Goal: Task Accomplishment & Management: Manage account settings

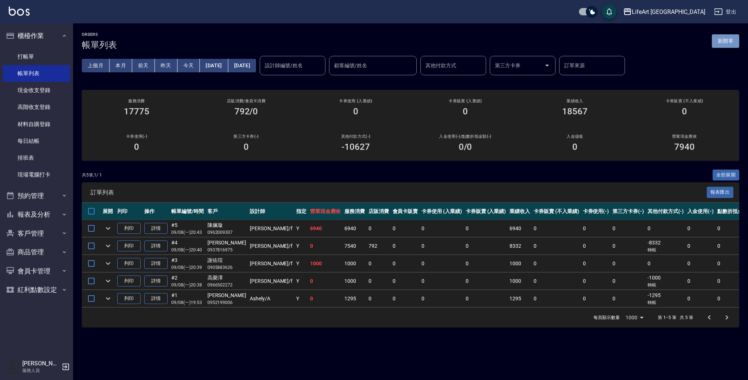
click at [721, 37] on button "新開單" at bounding box center [725, 41] width 27 height 14
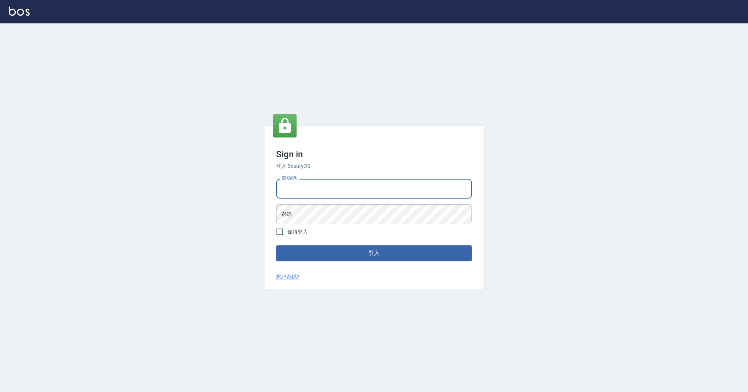
type input "0989368139"
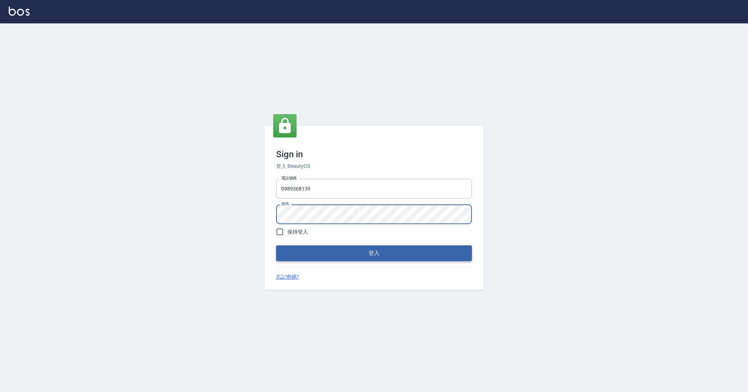
click at [358, 258] on button "登入" at bounding box center [374, 252] width 196 height 15
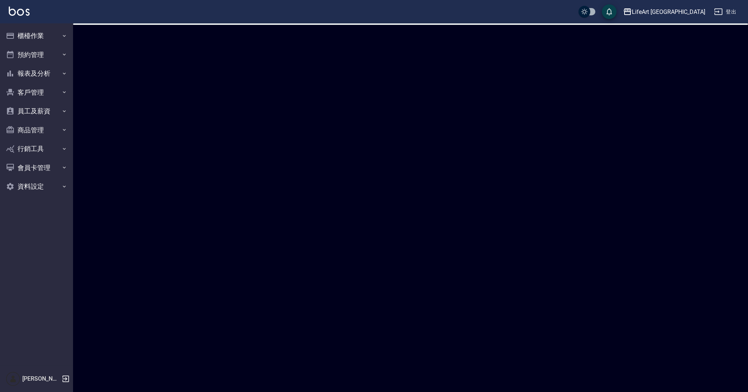
checkbox input "true"
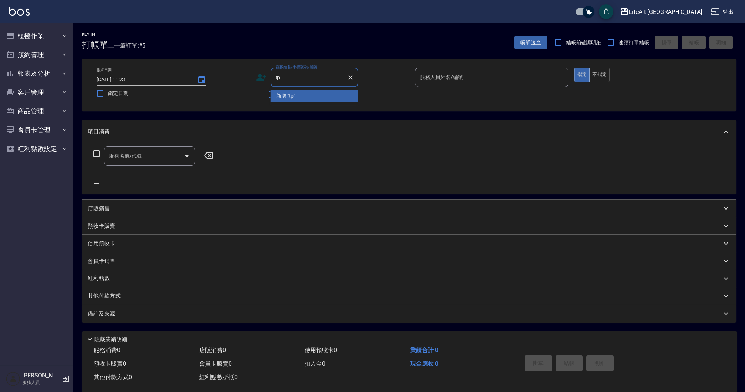
type input "t"
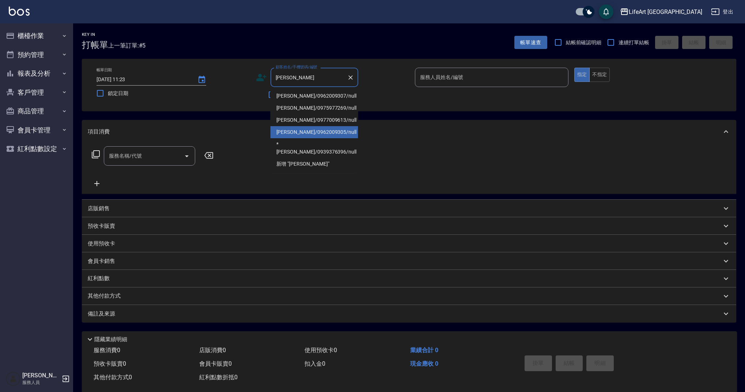
click at [322, 128] on li "陳姵妤/0962009305/null" at bounding box center [314, 132] width 88 height 12
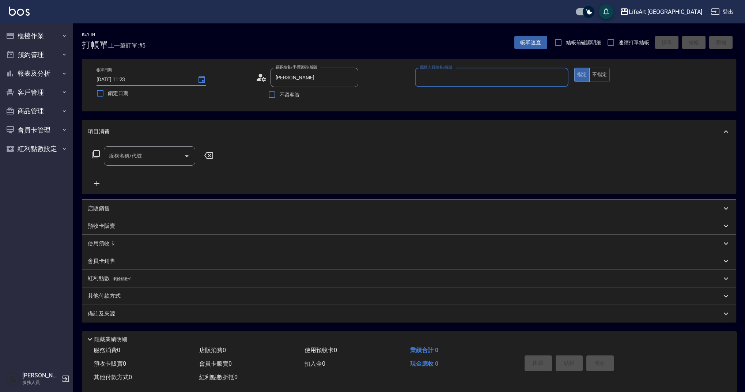
type input "陳姵妤/0962009305/null"
type input "Jessica-j"
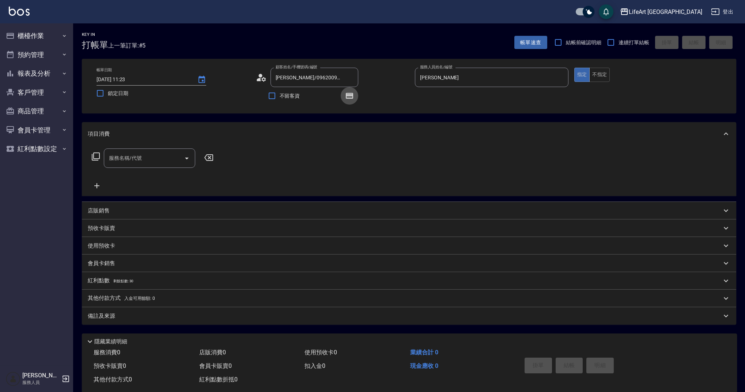
click at [342, 94] on button "button" at bounding box center [350, 96] width 18 height 18
click at [347, 94] on icon "button" at bounding box center [349, 96] width 7 height 6
click at [140, 162] on input "服務名稱/代號" at bounding box center [144, 158] width 74 height 13
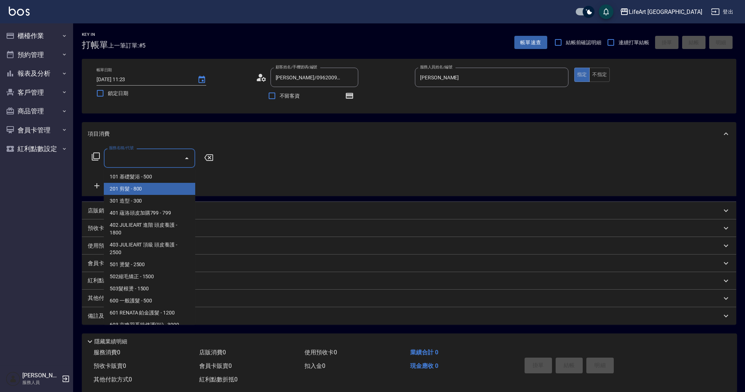
click at [147, 184] on span "201 剪髮 - 800" at bounding box center [149, 189] width 91 height 12
type input "201 剪髮(201)"
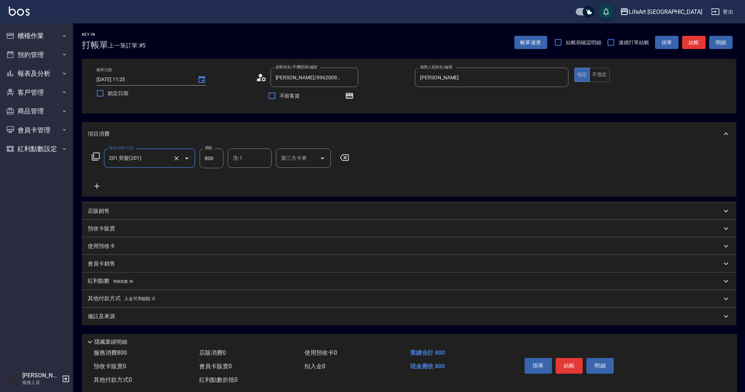
click at [98, 185] on icon at bounding box center [97, 186] width 18 height 9
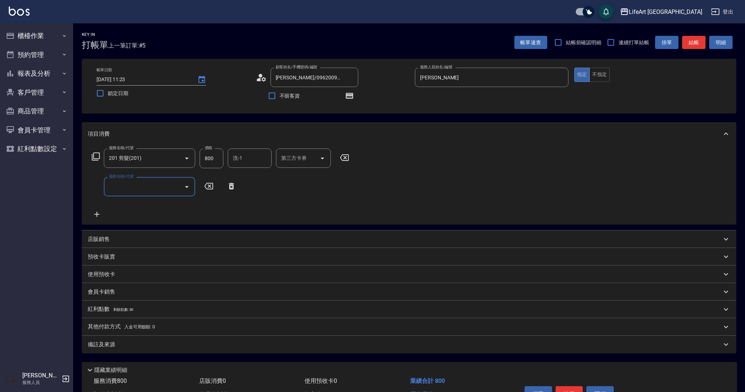
drag, startPoint x: 140, startPoint y: 186, endPoint x: 153, endPoint y: 191, distance: 14.4
click at [140, 186] on input "服務名稱/代號" at bounding box center [144, 186] width 74 height 13
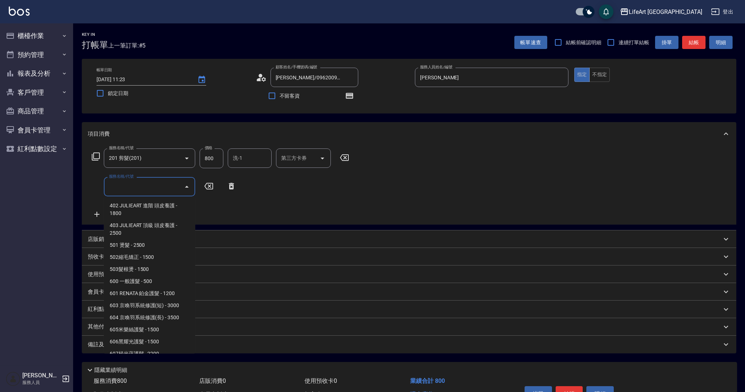
scroll to position [94, 0]
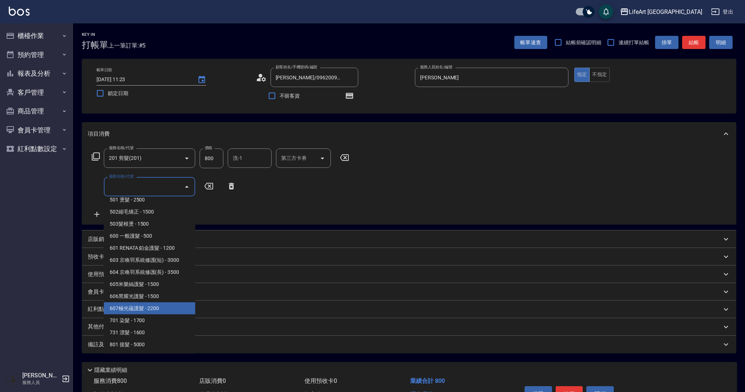
click at [173, 305] on span "607極光蘊護髮 - 2200" at bounding box center [149, 308] width 91 height 12
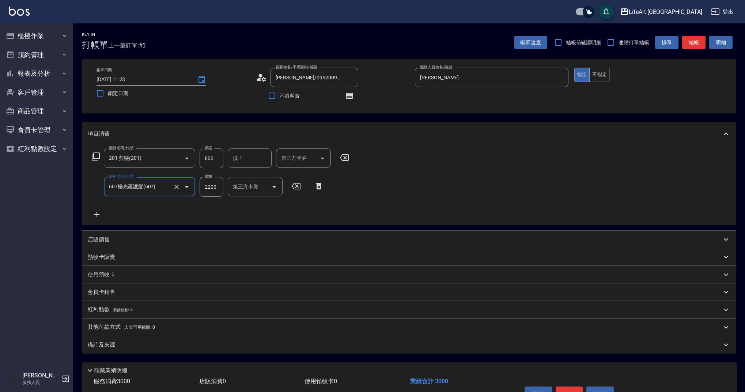
type input "607極光蘊護髮(607)"
click at [95, 214] on icon at bounding box center [97, 214] width 18 height 9
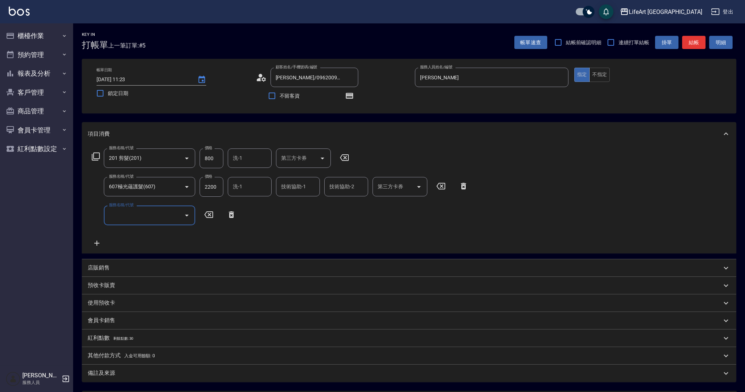
click at [140, 218] on input "服務名稱/代號" at bounding box center [144, 215] width 74 height 13
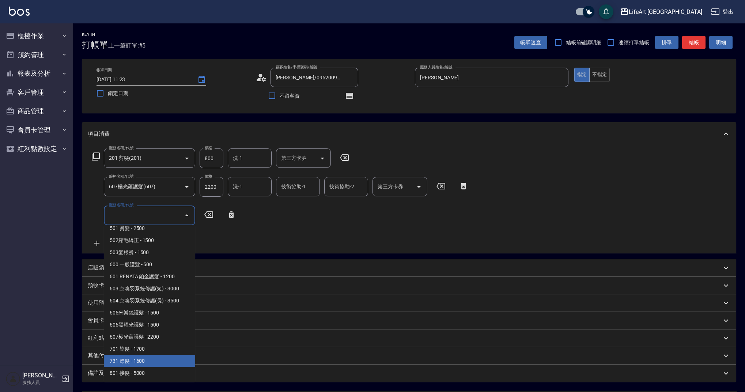
click at [152, 364] on span "731 漂髮 - 1600" at bounding box center [149, 361] width 91 height 12
type input "731 漂髮(731)"
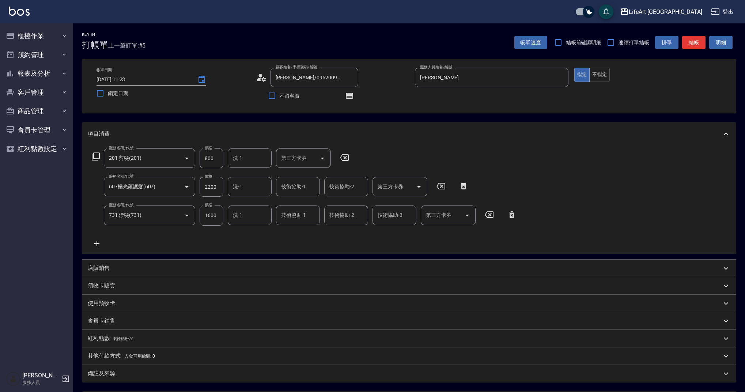
click at [100, 242] on icon at bounding box center [97, 243] width 18 height 9
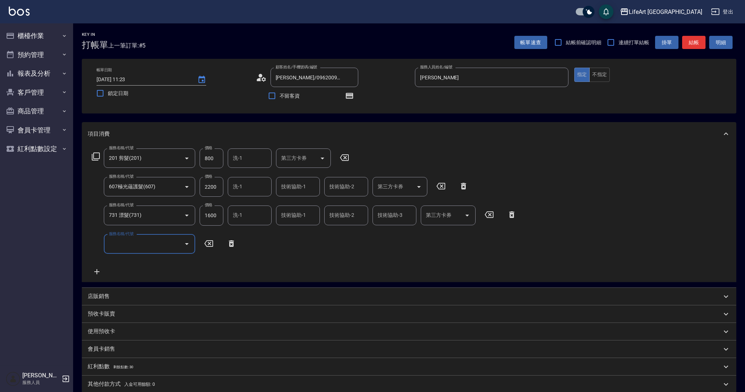
click at [138, 243] on input "服務名稱/代號" at bounding box center [144, 244] width 74 height 13
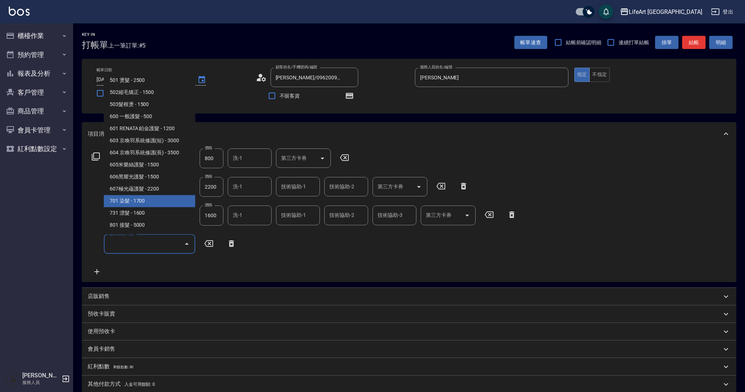
click at [153, 204] on span "701 染髮 - 1700" at bounding box center [149, 201] width 91 height 12
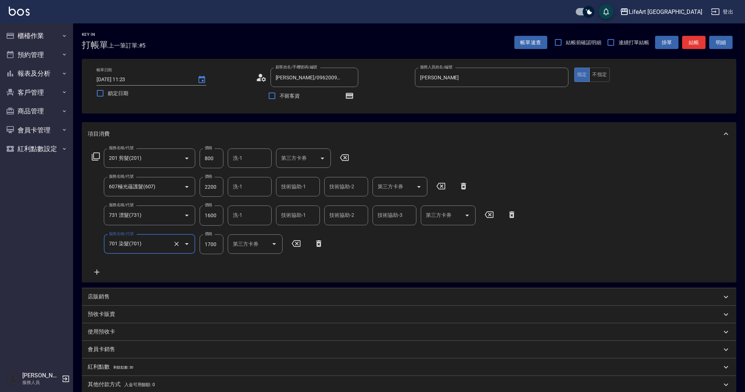
type input "701 染髮(701)"
drag, startPoint x: 220, startPoint y: 213, endPoint x: 196, endPoint y: 217, distance: 24.4
click at [196, 217] on div "服務名稱/代號 731 漂髮(731) 服務名稱/代號 價格 1600 價格 洗-1 洗-1 技術協助-1 技術協助-1 技術協助-2 技術協助-2 技術協助…" at bounding box center [304, 215] width 433 height 20
drag, startPoint x: 204, startPoint y: 216, endPoint x: 229, endPoint y: 218, distance: 25.7
click at [229, 218] on div "服務名稱/代號 731 漂髮(731) 服務名稱/代號 價格 1600 價格 洗-1 洗-1 技術協助-1 技術協助-1 技術協助-2 技術協助-2 技術協助…" at bounding box center [304, 215] width 433 height 20
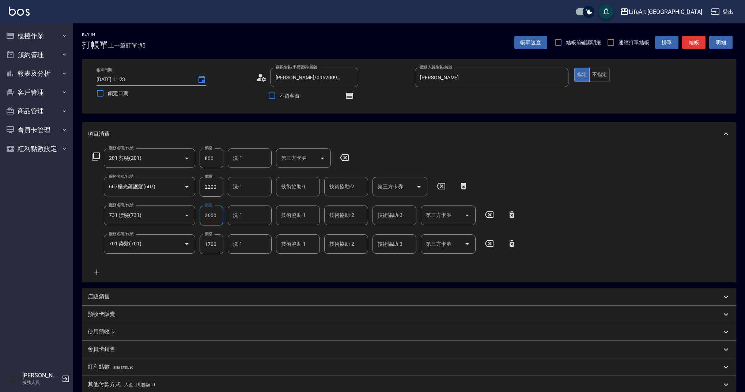
type input "3600"
drag, startPoint x: 220, startPoint y: 244, endPoint x: 195, endPoint y: 247, distance: 24.3
click at [195, 247] on div "服務名稱/代號 701 染髮(701) 服務名稱/代號 價格 1700 價格 洗-1 洗-1 技術協助-1 技術協助-1 技術協助-2 技術協助-2 技術協助…" at bounding box center [304, 244] width 433 height 20
type input "2800"
drag, startPoint x: 215, startPoint y: 155, endPoint x: 196, endPoint y: 158, distance: 18.9
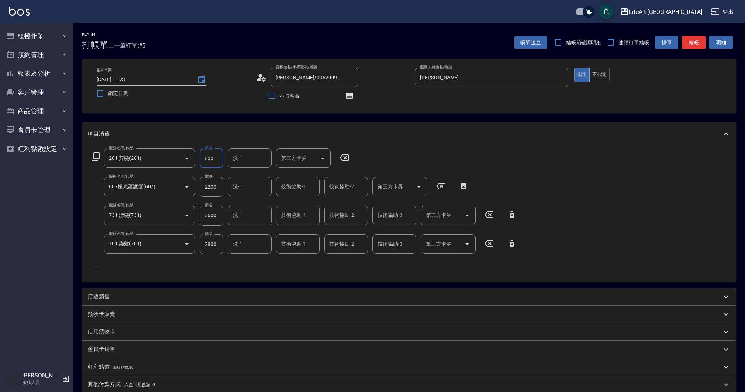
click at [196, 158] on div "服務名稱/代號 201 剪髮(201) 服務名稱/代號 價格 800 價格 洗-1 洗-1 第三方卡券 第三方卡券" at bounding box center [221, 158] width 266 height 20
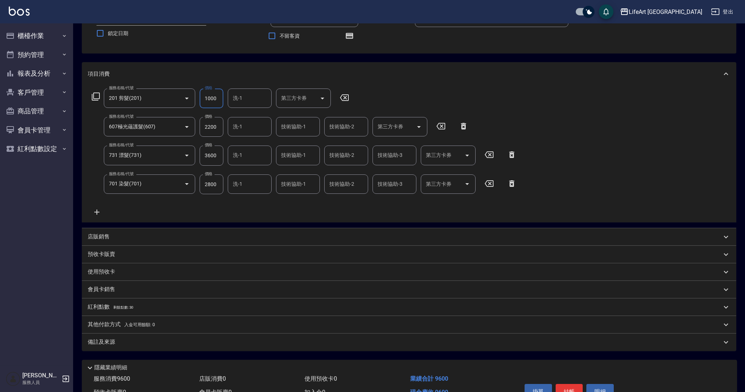
scroll to position [102, 0]
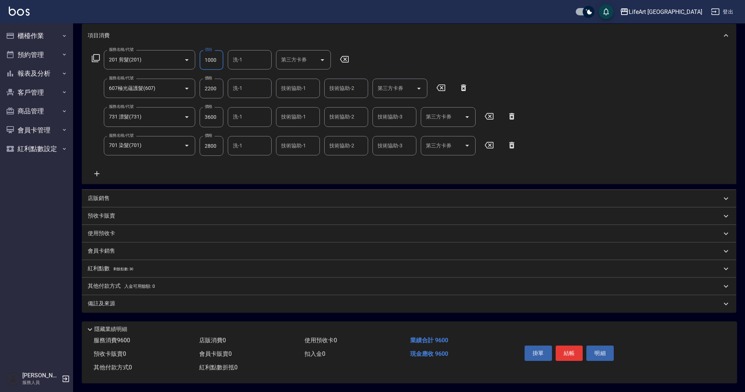
type input "1000"
drag, startPoint x: 219, startPoint y: 113, endPoint x: 201, endPoint y: 115, distance: 17.7
click at [201, 115] on input "3600" at bounding box center [212, 117] width 24 height 20
type input "4600"
drag, startPoint x: 206, startPoint y: 142, endPoint x: 189, endPoint y: 142, distance: 17.5
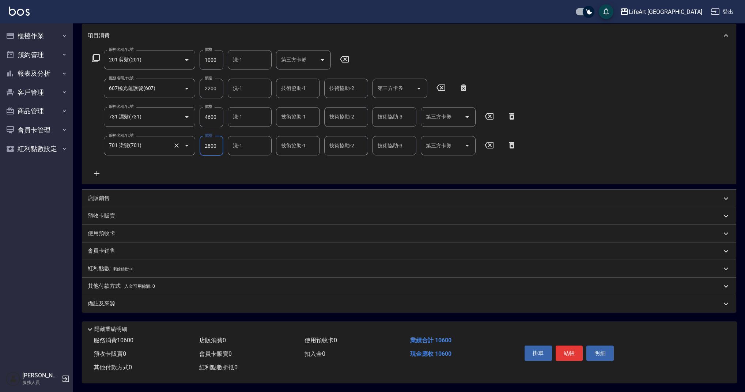
click at [189, 142] on div "服務名稱/代號 701 染髮(701) 服務名稱/代號 價格 2800 價格 洗-1 洗-1 技術協助-1 技術協助-1 技術協助-2 技術協助-2 技術協助…" at bounding box center [304, 146] width 433 height 20
type input "3940"
click at [128, 247] on div "會員卡銷售" at bounding box center [405, 251] width 634 height 8
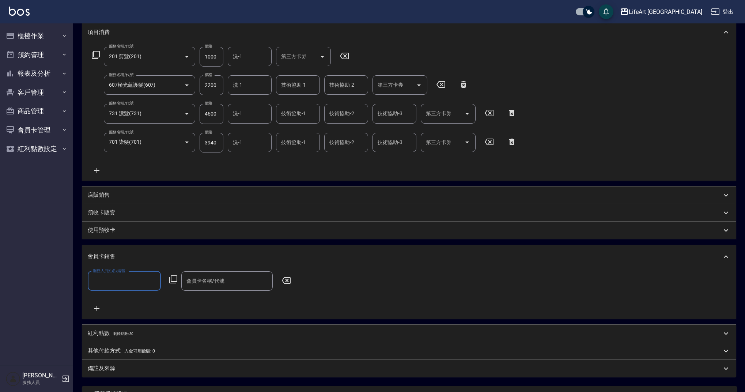
click at [113, 271] on label "服務人員姓名/編號" at bounding box center [109, 270] width 32 height 5
click at [113, 274] on input "服務人員姓名/編號" at bounding box center [124, 280] width 67 height 13
click at [115, 278] on input "服務人員姓名/編號" at bounding box center [124, 280] width 67 height 13
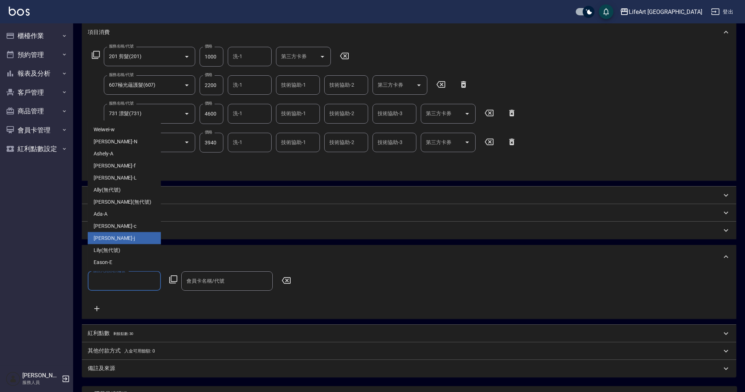
click at [111, 239] on span "Jessica -j" at bounding box center [114, 238] width 41 height 8
type input "Jessica-j"
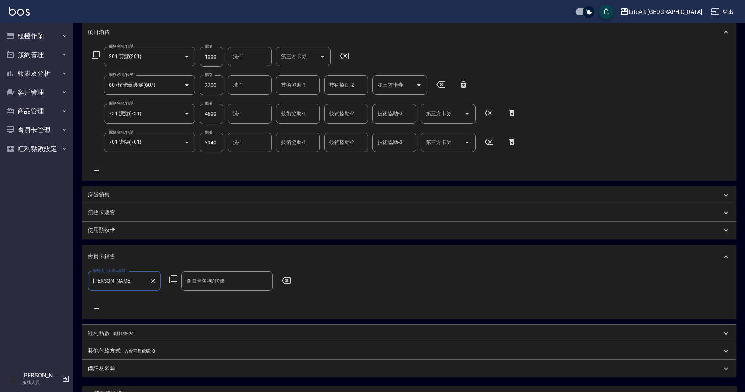
click at [229, 285] on input "會員卡名稱/代號" at bounding box center [227, 280] width 85 height 13
click at [226, 300] on span "會員卡一號 - 01" at bounding box center [226, 299] width 91 height 12
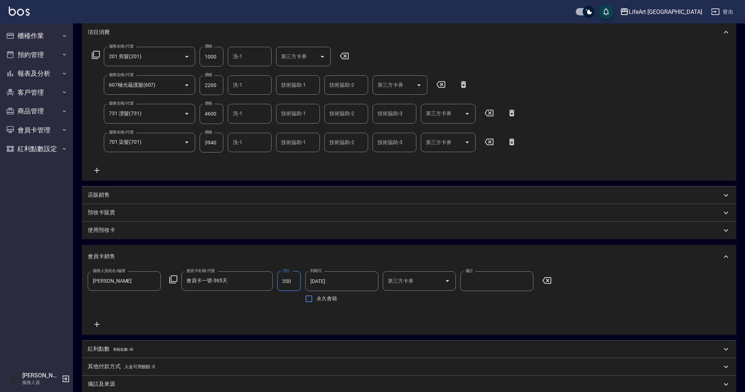
type input "會員卡一號-365天"
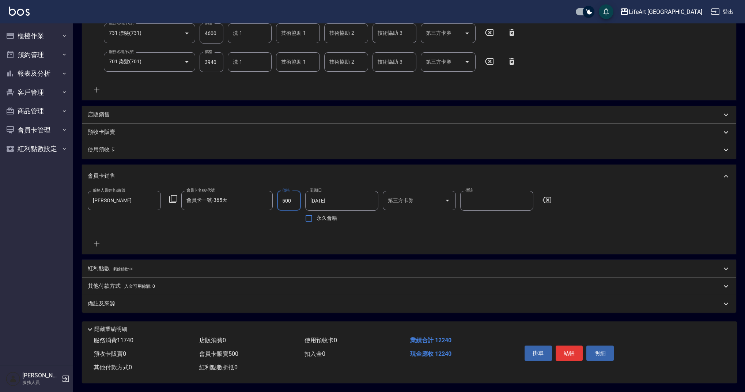
type input "500"
click at [113, 265] on p "紅利點數 剩餘點數: 30" at bounding box center [111, 269] width 46 height 8
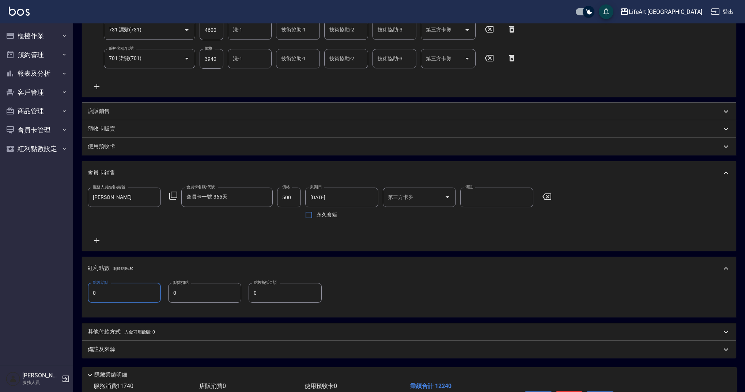
click at [79, 292] on div "Key In 打帳單 上一筆訂單:#5 帳單速查 結帳前確認明細 連續打單結帳 掛單 結帳 明細 帳單日期 2025/09/08 11:23 鎖定日期 顧客姓…" at bounding box center [409, 137] width 672 height 599
type input "24"
click at [97, 332] on p "其他付款方式 入金可用餘額: 0" at bounding box center [121, 332] width 67 height 8
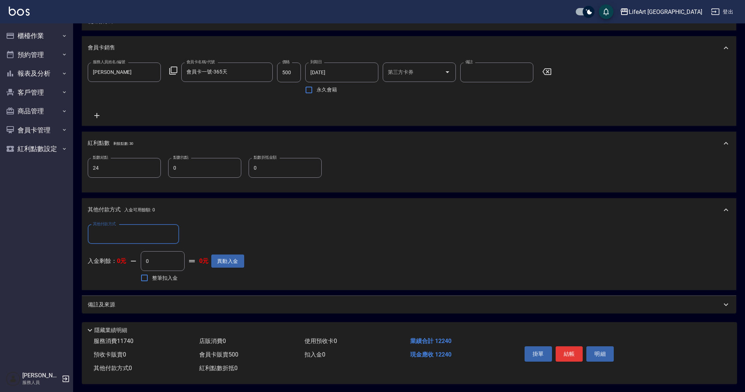
scroll to position [314, 0]
click at [249, 302] on div "備註及來源" at bounding box center [405, 304] width 634 height 8
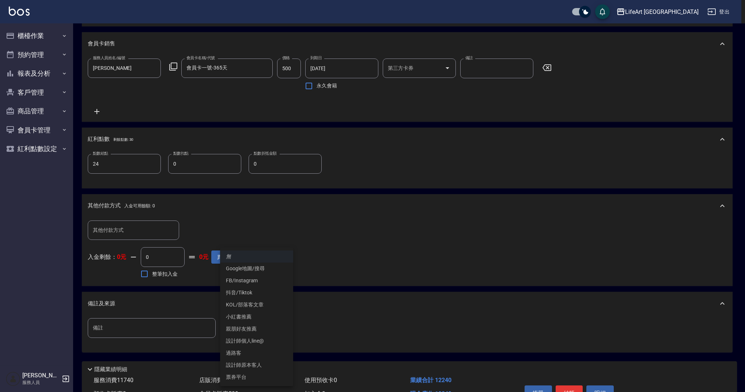
click at [260, 322] on body "LifeArt 蘆洲 登出 櫃檯作業 打帳單 帳單列表 現金收支登錄 高階收支登錄 材料自購登錄 每日結帳 排班表 現場電腦打卡 預約管理 預約管理 單日預約…" at bounding box center [372, 59] width 745 height 746
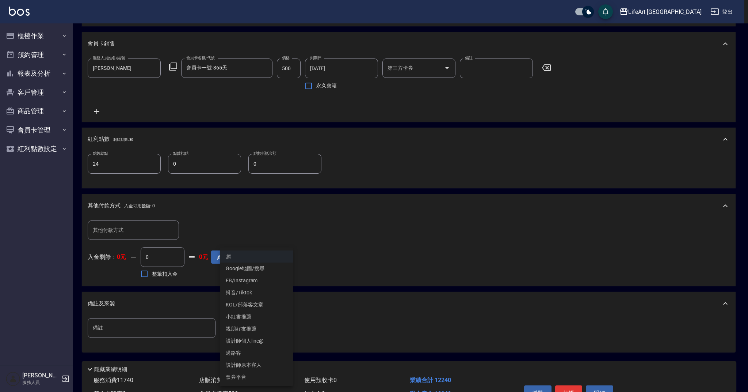
click at [262, 360] on li "設計師原本客人" at bounding box center [256, 365] width 73 height 12
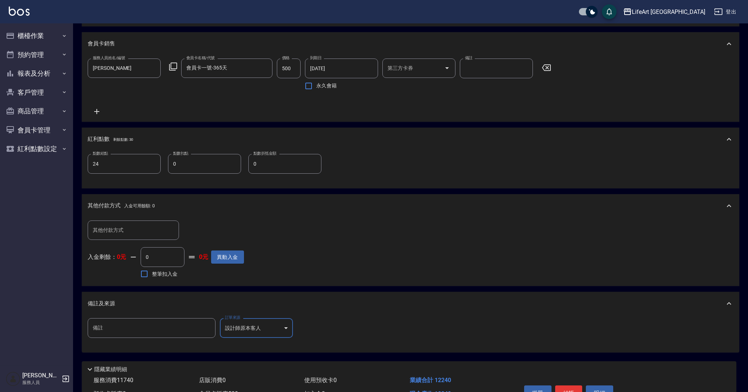
type input "設計師原本客人"
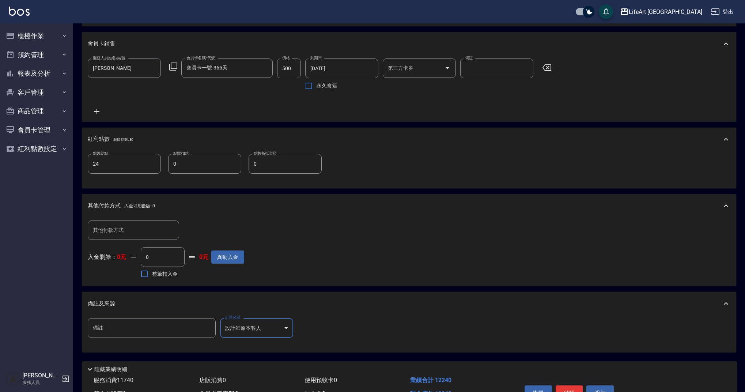
scroll to position [357, 0]
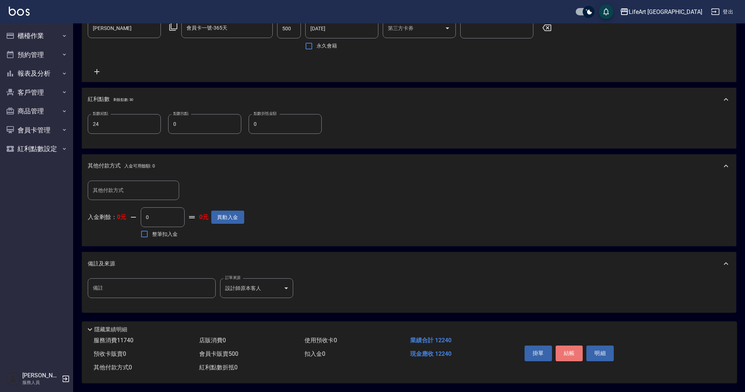
click at [573, 353] on button "結帳" at bounding box center [568, 352] width 27 height 15
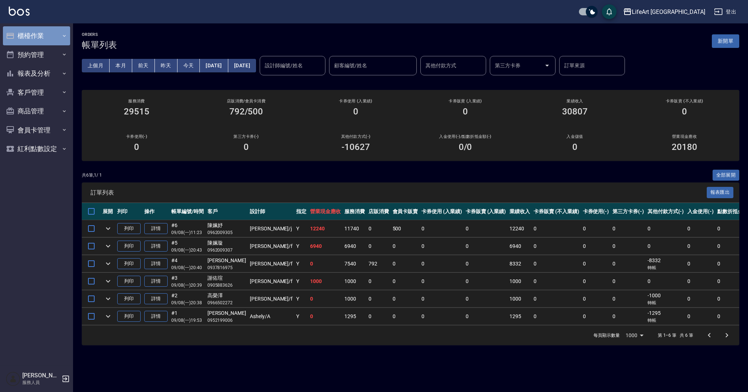
click at [37, 37] on button "櫃檯作業" at bounding box center [36, 35] width 67 height 19
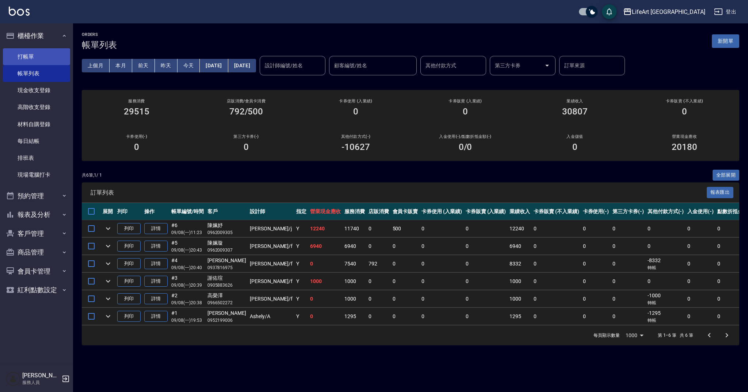
click at [34, 58] on link "打帳單" at bounding box center [36, 56] width 67 height 17
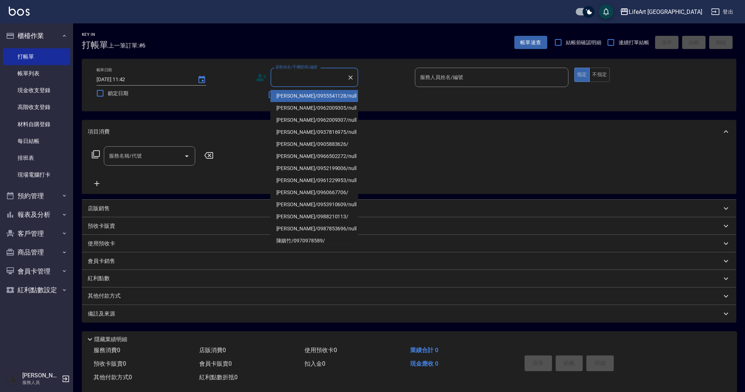
click at [291, 75] on input "顧客姓名/手機號碼/編號" at bounding box center [309, 77] width 70 height 13
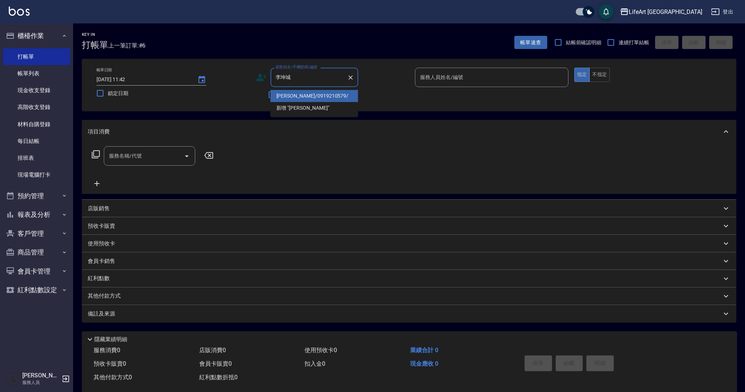
click at [331, 94] on li "李坤城/0919210579/" at bounding box center [314, 96] width 88 height 12
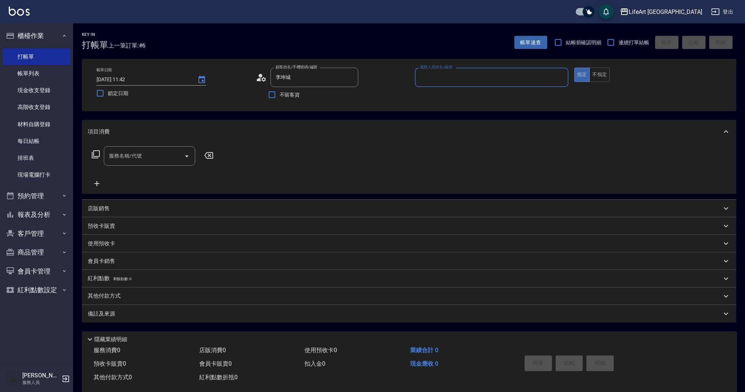
type input "李坤城/0919210579/"
type input "Weiwei-w"
click at [128, 166] on div "服務名稱/代號" at bounding box center [149, 157] width 91 height 19
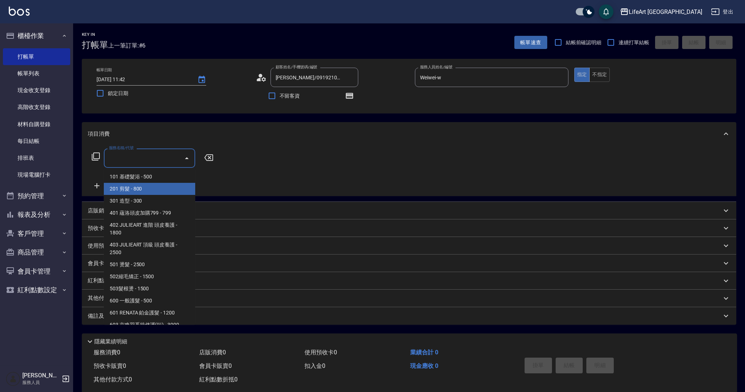
click at [130, 190] on span "201 剪髮 - 800" at bounding box center [149, 189] width 91 height 12
type input "201 剪髮(201)"
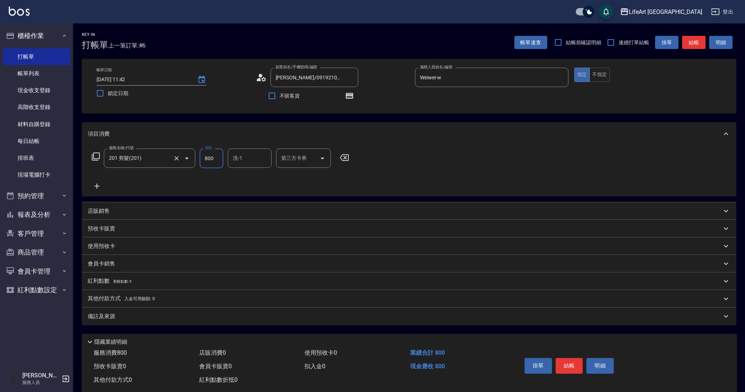
drag, startPoint x: 216, startPoint y: 157, endPoint x: 195, endPoint y: 160, distance: 20.9
click at [195, 160] on div "服務名稱/代號 201 剪髮(201) 服務名稱/代號 價格 800 價格 洗-1 洗-1 第三方卡券 第三方卡券" at bounding box center [221, 158] width 266 height 20
type input "630"
click at [113, 315] on p "備註及來源" at bounding box center [101, 316] width 27 height 8
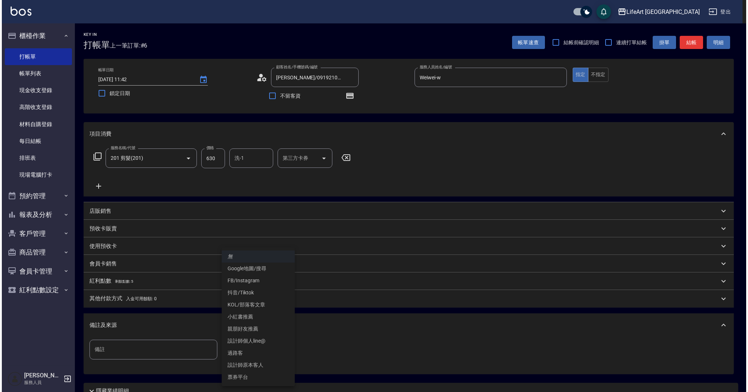
click at [282, 350] on body "LifeArt 蘆洲 登出 櫃檯作業 打帳單 帳單列表 現金收支登錄 高階收支登錄 材料自購登錄 每日結帳 排班表 現場電腦打卡 預約管理 預約管理 單日預約…" at bounding box center [372, 226] width 745 height 453
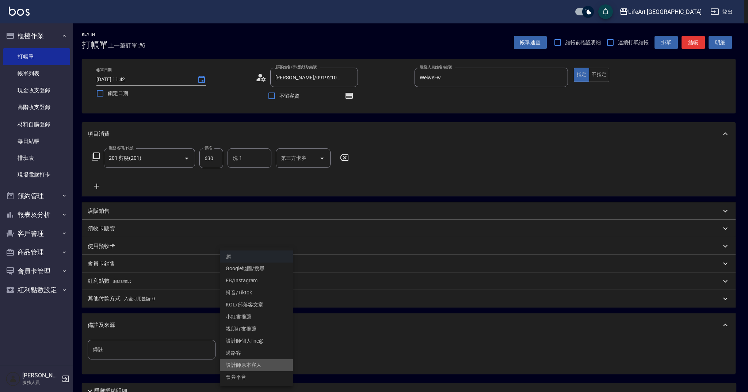
click at [259, 365] on li "設計師原本客人" at bounding box center [256, 365] width 73 height 12
type input "設計師原本客人"
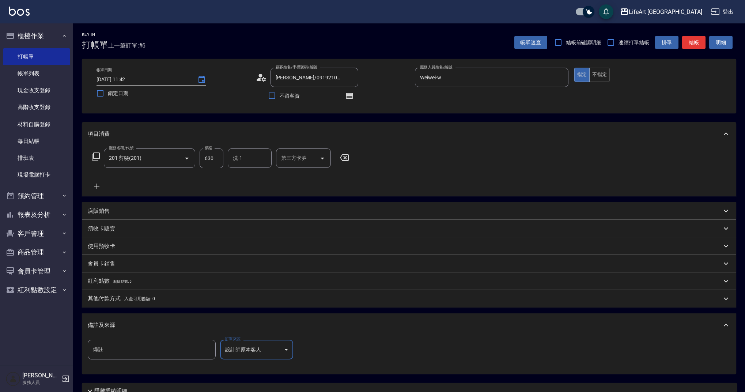
scroll to position [65, 0]
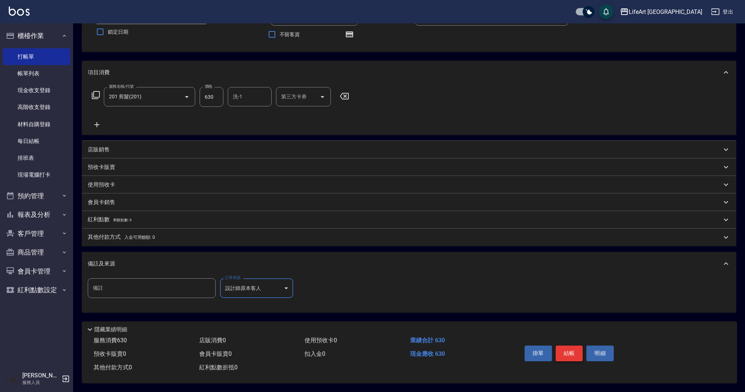
click at [573, 351] on button "結帳" at bounding box center [568, 352] width 27 height 15
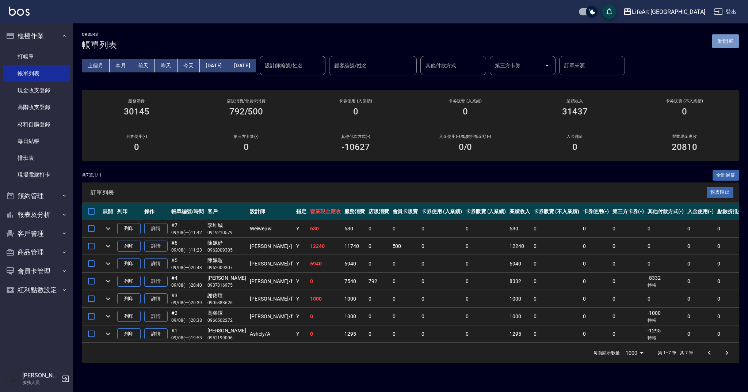
click at [724, 44] on button "新開單" at bounding box center [725, 41] width 27 height 14
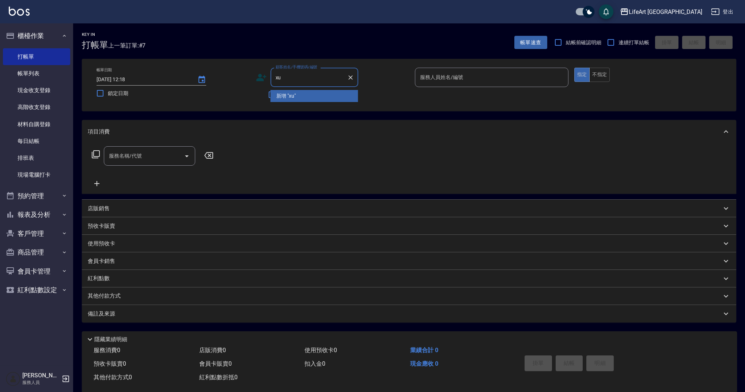
type input "x"
click at [305, 98] on li "柳秀美/0939990006/" at bounding box center [314, 96] width 88 height 12
type input "柳秀美/0939990006/"
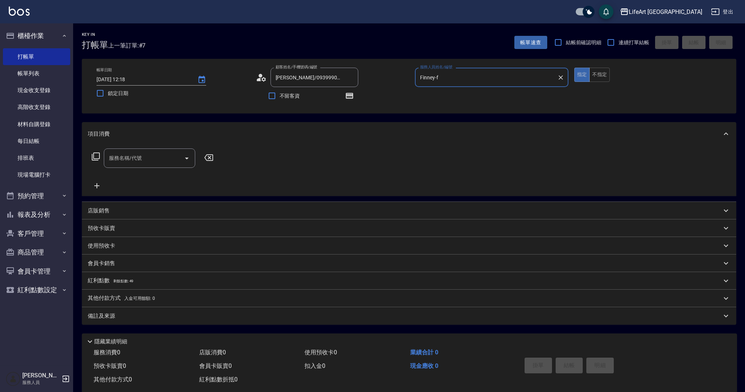
click at [449, 77] on input "Finney-f" at bounding box center [486, 77] width 136 height 13
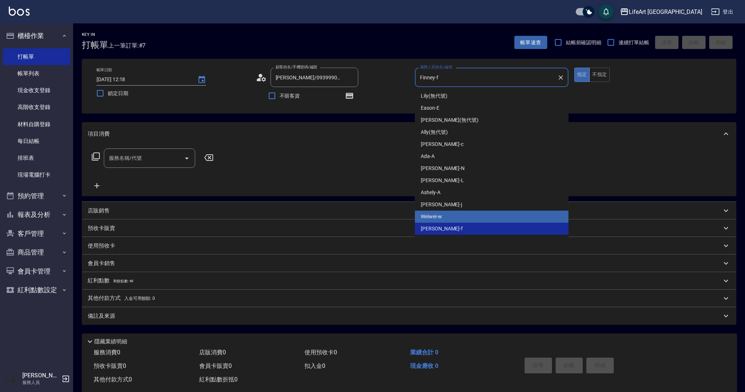
click at [434, 207] on span "Jessica -j" at bounding box center [441, 205] width 41 height 8
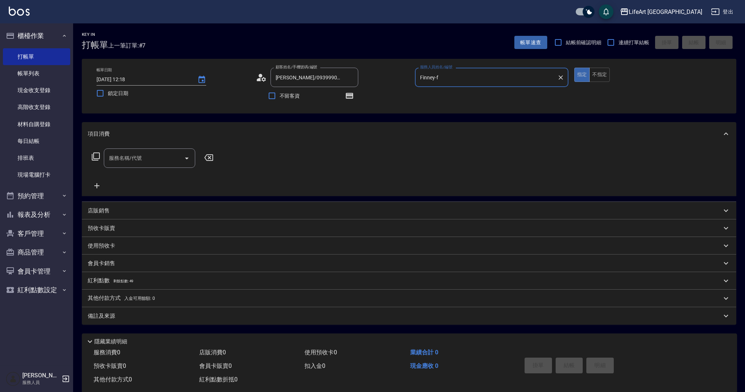
type input "Jessica-j"
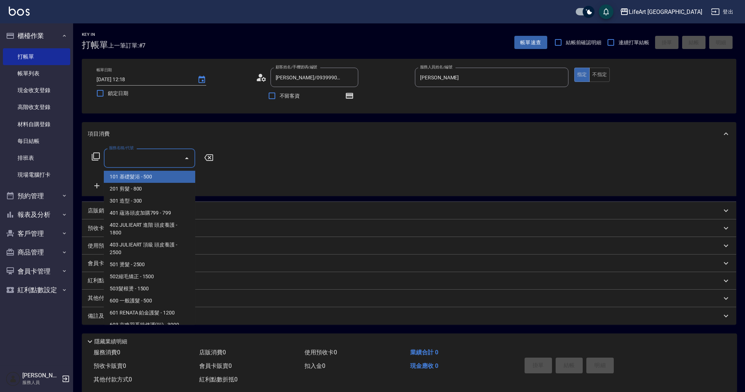
click at [160, 160] on input "服務名稱/代號" at bounding box center [144, 158] width 74 height 13
click at [157, 179] on span "101 基礎髮浴 - 500" at bounding box center [149, 177] width 91 height 12
type input "101 基礎髮浴 (101)"
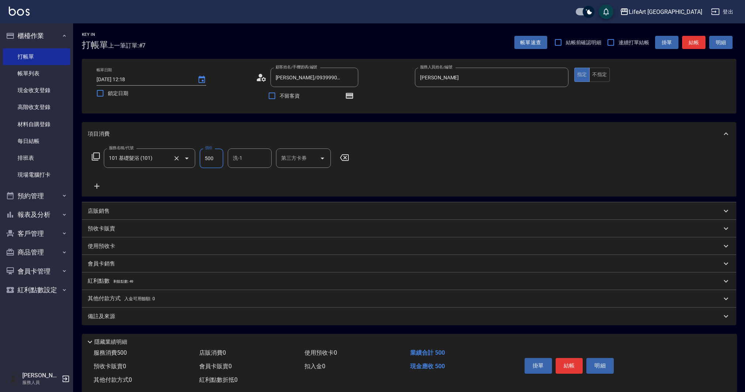
drag, startPoint x: 220, startPoint y: 159, endPoint x: 183, endPoint y: 160, distance: 36.2
click at [183, 160] on div "服務名稱/代號 101 基礎髮浴 (101) 服務名稱/代號 價格 500 價格 洗-1 洗-1 第三方卡券 第三方卡券" at bounding box center [221, 158] width 266 height 20
type input "350"
click at [198, 312] on div "備註及來源" at bounding box center [405, 316] width 634 height 8
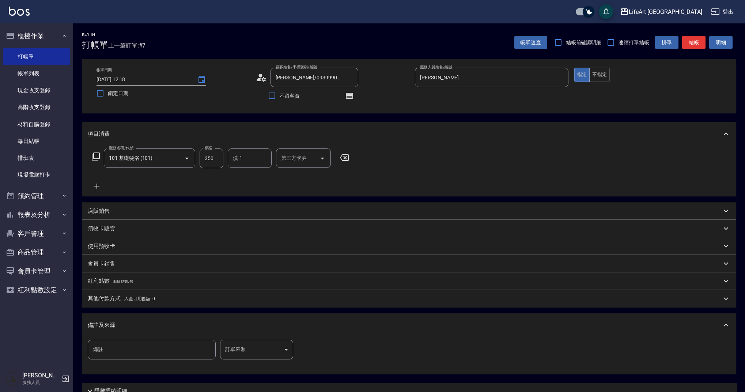
click at [247, 345] on body "LifeArt 蘆洲 登出 櫃檯作業 打帳單 帳單列表 現金收支登錄 高階收支登錄 材料自購登錄 每日結帳 排班表 現場電腦打卡 預約管理 預約管理 單日預約…" at bounding box center [372, 226] width 745 height 453
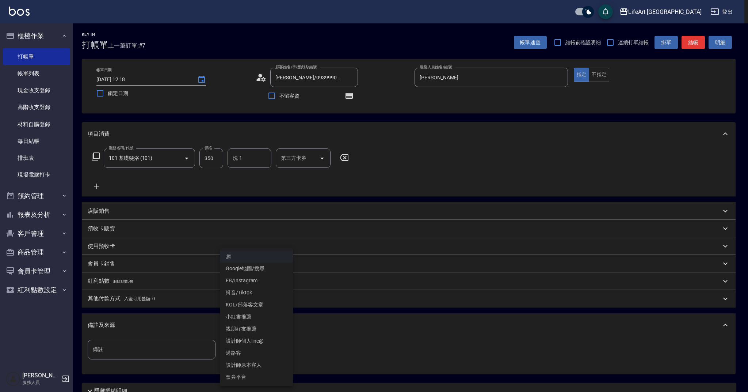
click at [250, 367] on li "設計師原本客人" at bounding box center [256, 365] width 73 height 12
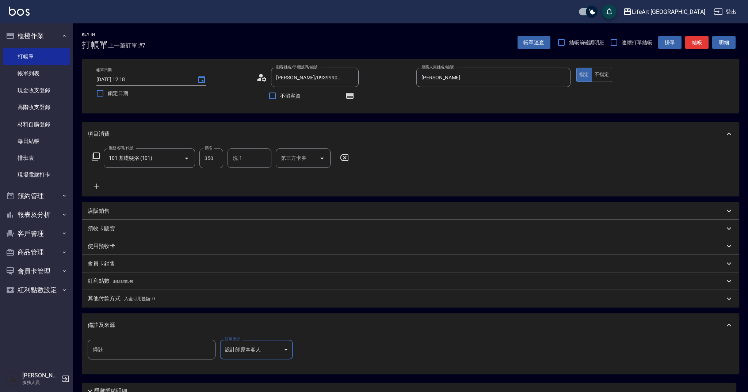
type input "設計師原本客人"
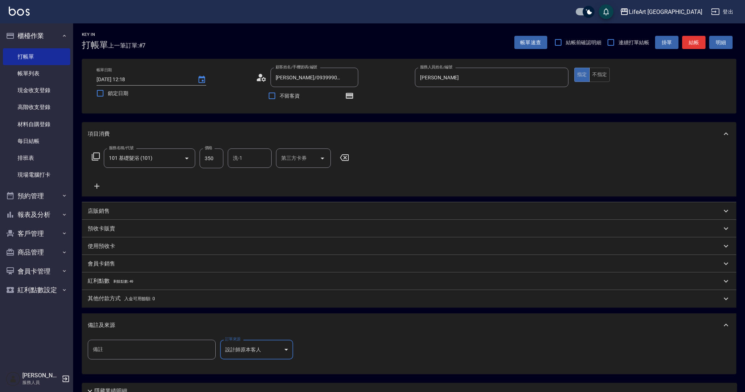
scroll to position [65, 0]
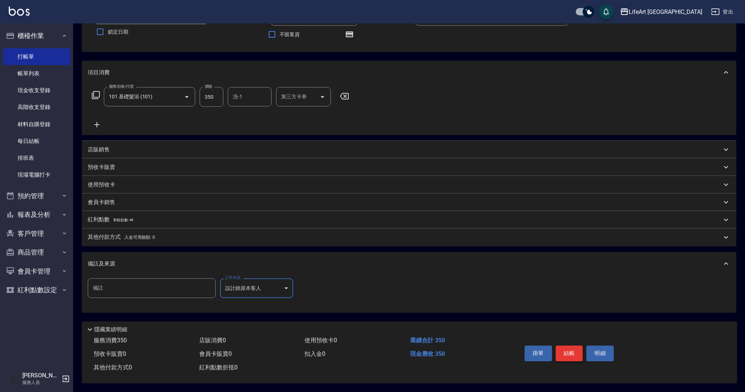
click at [565, 349] on button "結帳" at bounding box center [568, 352] width 27 height 15
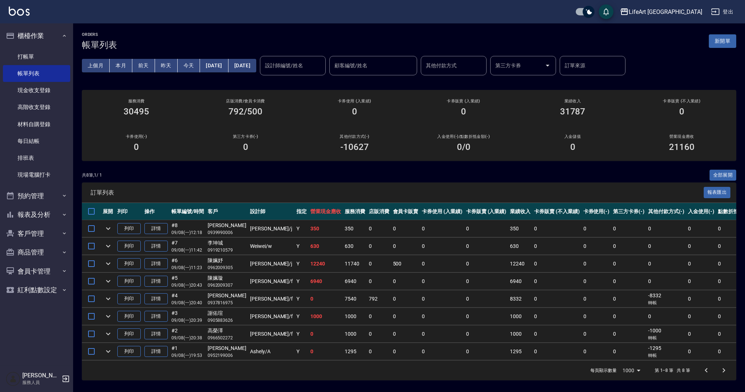
click at [283, 174] on div "共 8 筆, 1 / 1 全部展開" at bounding box center [409, 175] width 654 height 11
click at [727, 49] on div "ORDERS 帳單列表 新開單" at bounding box center [409, 41] width 654 height 18
click at [723, 43] on button "新開單" at bounding box center [722, 41] width 27 height 14
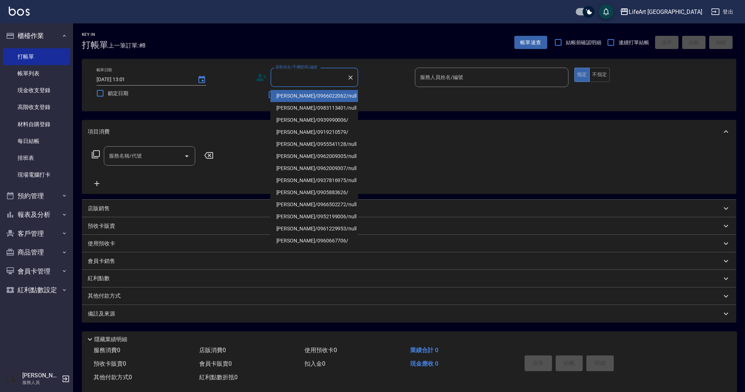
click at [314, 80] on input "顧客姓名/手機號碼/編號" at bounding box center [309, 77] width 70 height 13
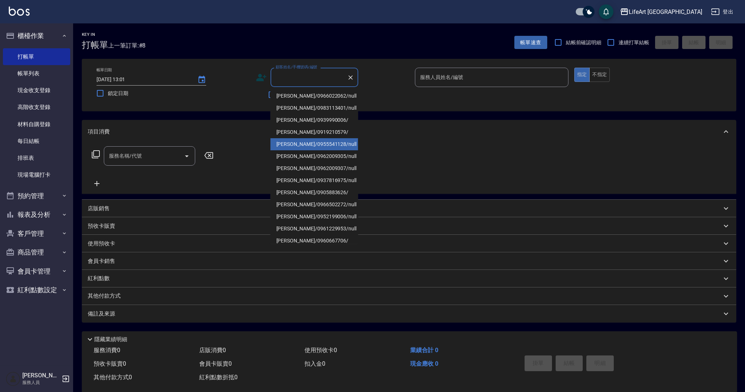
click at [326, 145] on li "吳啟雁/0955541128/null" at bounding box center [314, 144] width 88 height 12
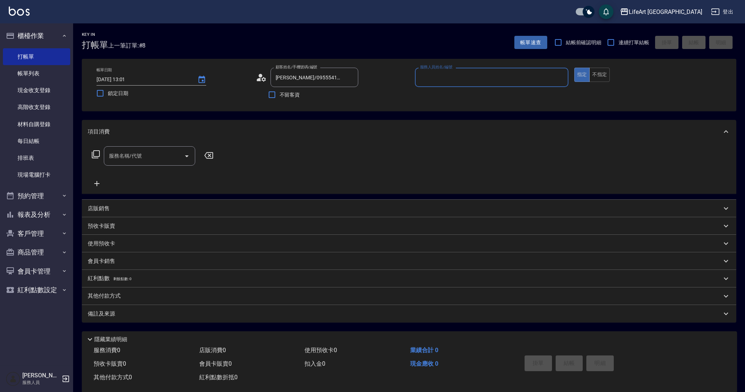
type input "吳啟雁/0955541128/null"
click at [261, 77] on circle at bounding box center [260, 76] width 4 height 4
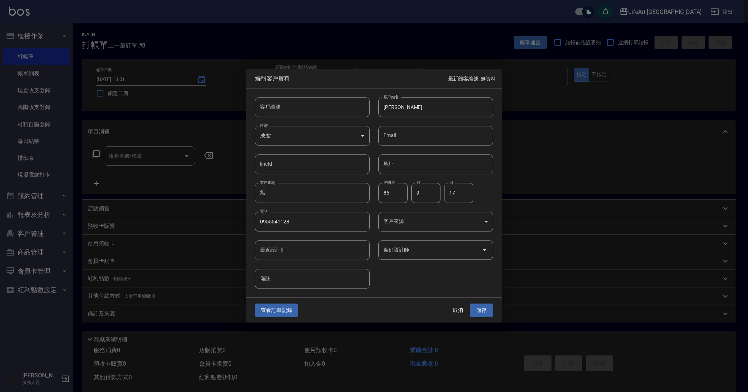
click at [412, 108] on input "吳啟雁" at bounding box center [436, 107] width 115 height 20
type input "吳啟熙"
click at [323, 137] on body "LifeArt 蘆洲 登出 櫃檯作業 打帳單 帳單列表 現金收支登錄 高階收支登錄 材料自購登錄 每日結帳 排班表 現場電腦打卡 預約管理 預約管理 單日預約…" at bounding box center [374, 201] width 748 height 402
click at [311, 165] on li "男" at bounding box center [312, 167] width 115 height 12
type input "MALE"
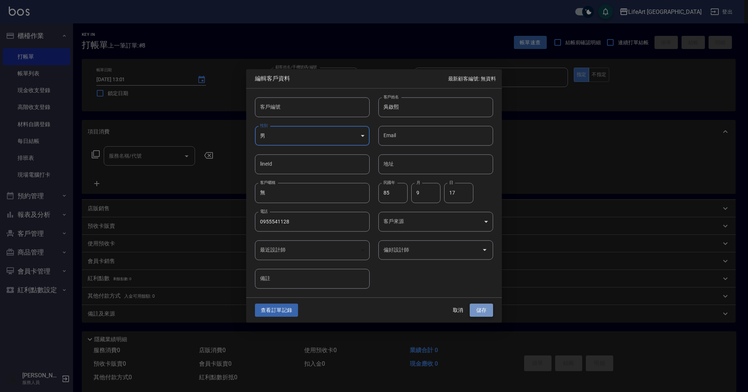
click at [490, 312] on button "儲存" at bounding box center [481, 310] width 23 height 14
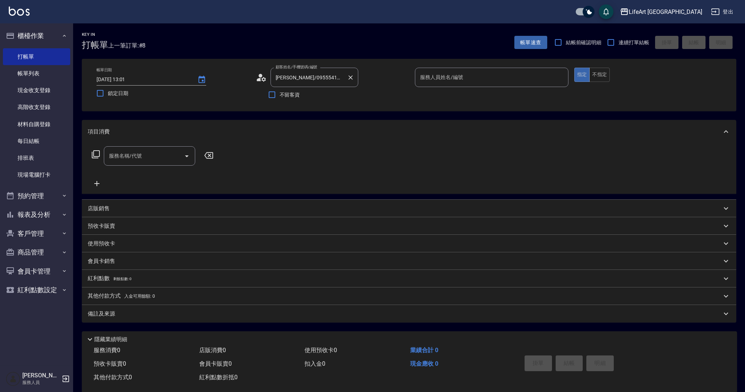
click at [356, 79] on div "吳啟雁/0955541128/null 顧客姓名/手機號碼/編號" at bounding box center [314, 77] width 88 height 19
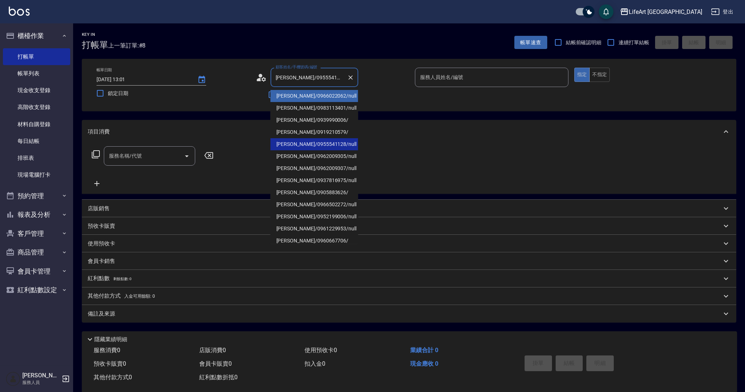
click at [413, 136] on div "項目消費" at bounding box center [409, 131] width 654 height 23
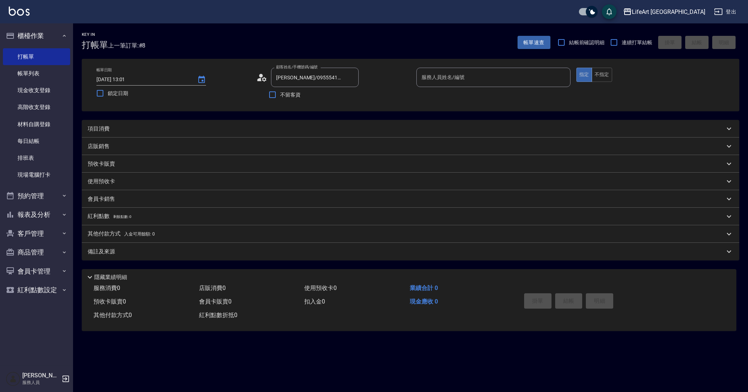
click at [466, 80] on input "服務人員姓名/編號" at bounding box center [494, 77] width 148 height 13
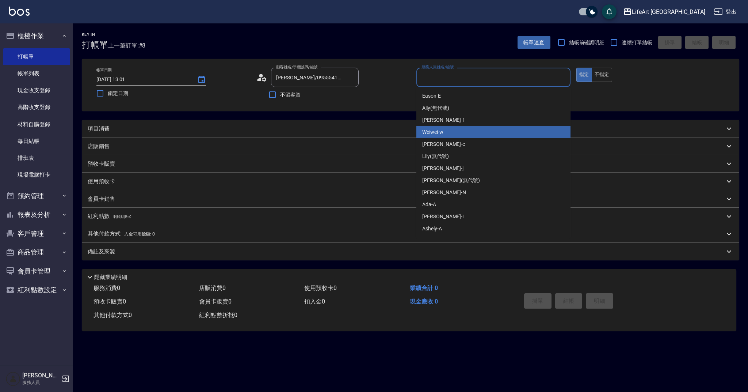
click at [449, 133] on div "Weiwei -w" at bounding box center [494, 132] width 154 height 12
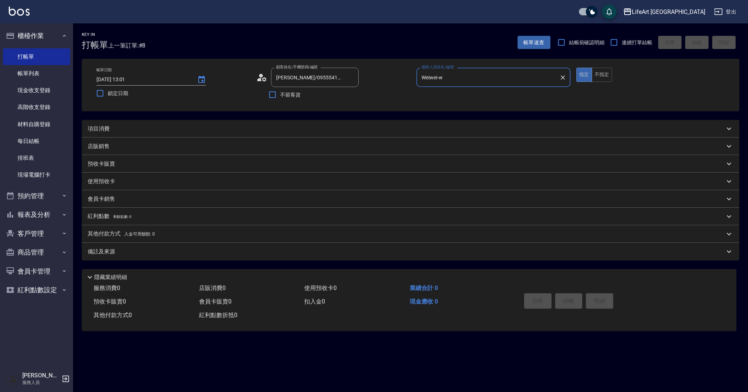
type input "Weiwei-w"
click at [191, 129] on div "項目消費" at bounding box center [406, 129] width 637 height 8
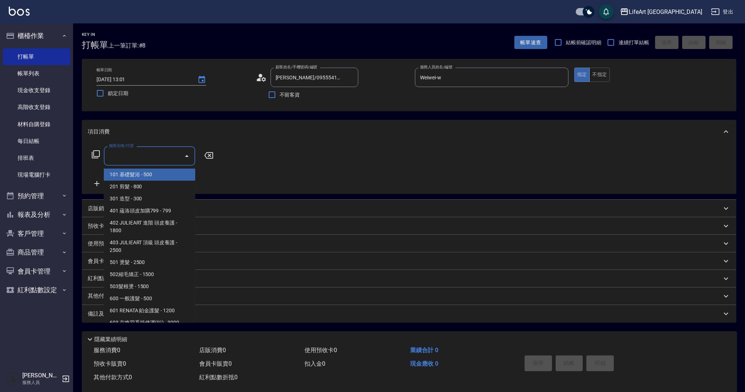
click at [157, 159] on input "服務名稱/代號" at bounding box center [144, 155] width 74 height 13
click at [151, 190] on span "201 剪髮 - 800" at bounding box center [149, 187] width 91 height 12
type input "201 剪髮(201)"
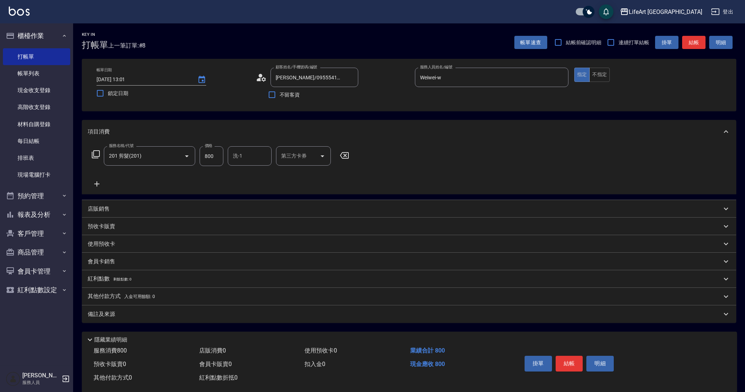
click at [98, 183] on icon at bounding box center [96, 183] width 5 height 5
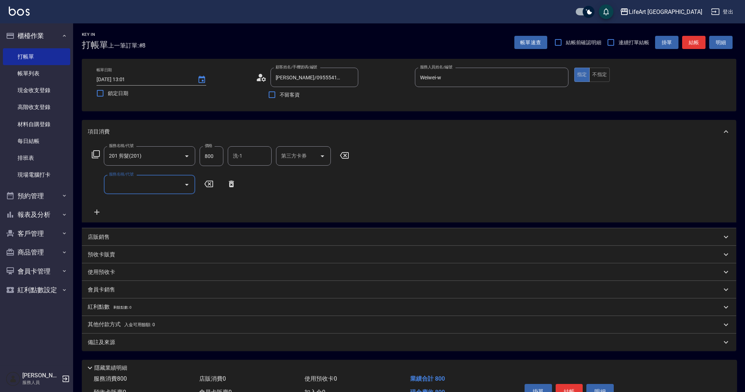
click at [129, 185] on input "服務名稱/代號" at bounding box center [144, 184] width 74 height 13
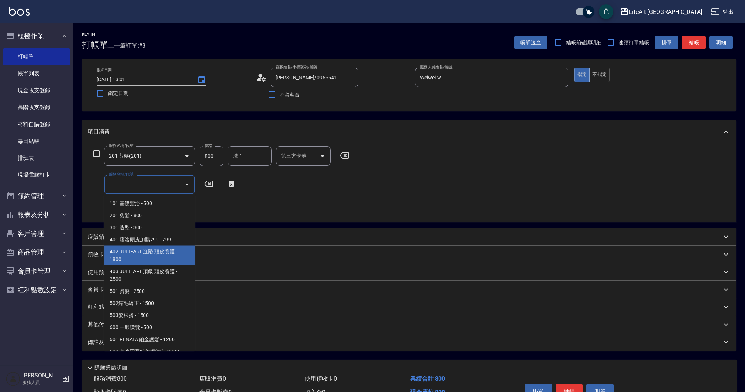
click at [169, 252] on span "402 JULIEART 進階 頭皮養護 - 1800" at bounding box center [149, 256] width 91 height 20
type input "402 JULIEART 進階 頭皮養護(402)"
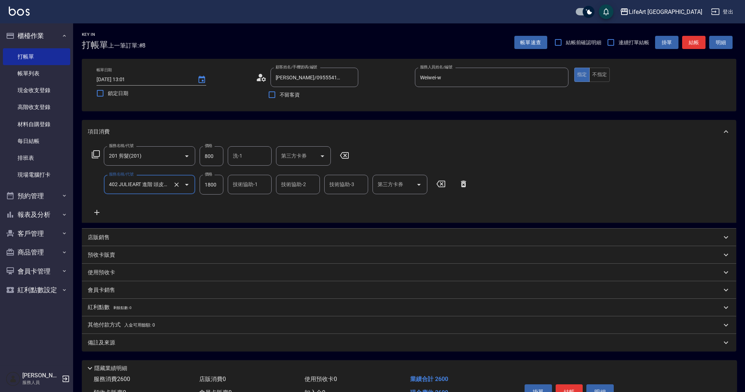
click at [213, 166] on input "800" at bounding box center [212, 156] width 24 height 20
click at [214, 159] on input "800" at bounding box center [212, 156] width 24 height 20
type input "1000"
click at [260, 152] on input "洗-1" at bounding box center [249, 155] width 37 height 13
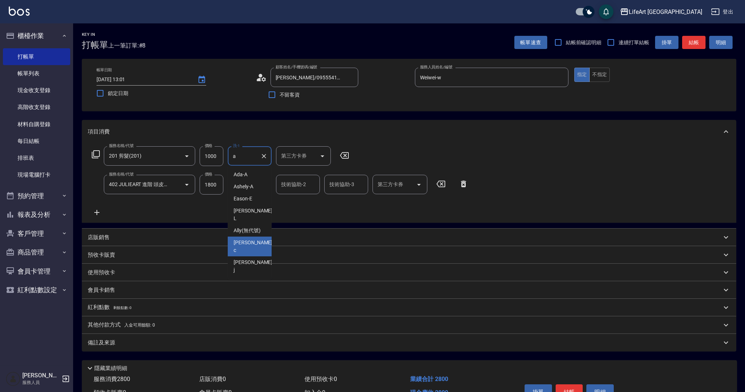
click at [253, 227] on span "Ally (無代號)" at bounding box center [246, 231] width 27 height 8
type input "Ally(無代號)"
click at [289, 185] on input "技術協助-2" at bounding box center [297, 184] width 37 height 13
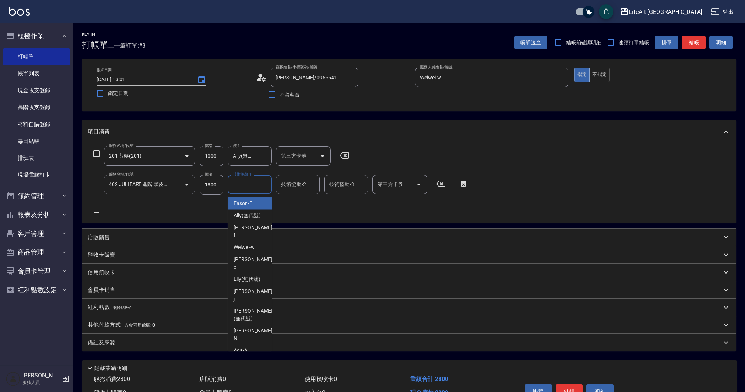
click at [252, 186] on input "技術協助-1" at bounding box center [249, 184] width 37 height 13
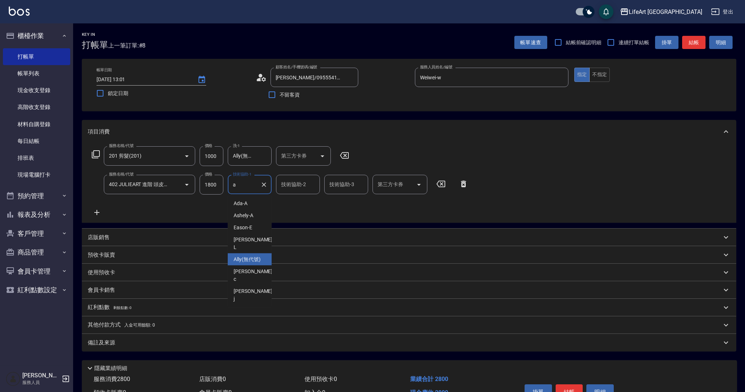
click at [242, 257] on div "Ally (無代號)" at bounding box center [250, 259] width 44 height 12
type input "Ally(無代號)"
drag, startPoint x: 143, startPoint y: 356, endPoint x: 143, endPoint y: 347, distance: 8.8
click at [143, 356] on div "Key In 打帳單 上一筆訂單:#8 帳單速查 結帳前確認明細 連續打單結帳 掛單 結帳 明細 帳單日期 2025/09/08 13:01 鎖定日期 顧客姓…" at bounding box center [409, 226] width 672 height 407
click at [142, 341] on div "備註及來源" at bounding box center [405, 343] width 634 height 8
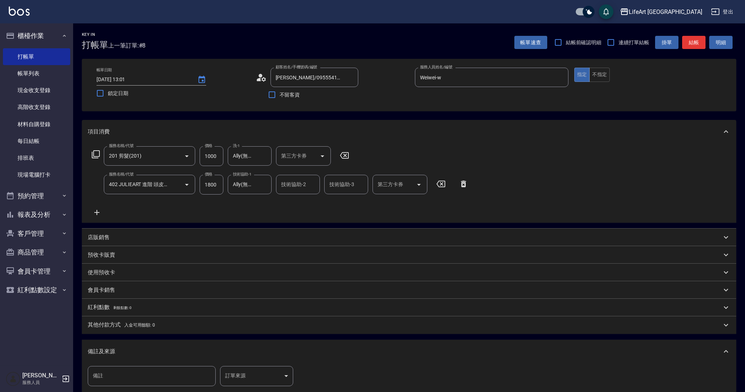
click at [246, 376] on body "LifeArt 蘆洲 登出 櫃檯作業 打帳單 帳單列表 現金收支登錄 高階收支登錄 材料自購登錄 每日結帳 排班表 現場電腦打卡 預約管理 預約管理 單日預約…" at bounding box center [372, 240] width 745 height 480
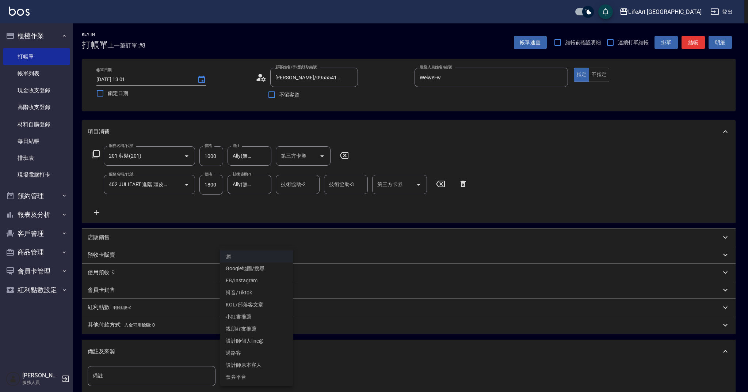
click at [251, 352] on li "過路客" at bounding box center [256, 353] width 73 height 12
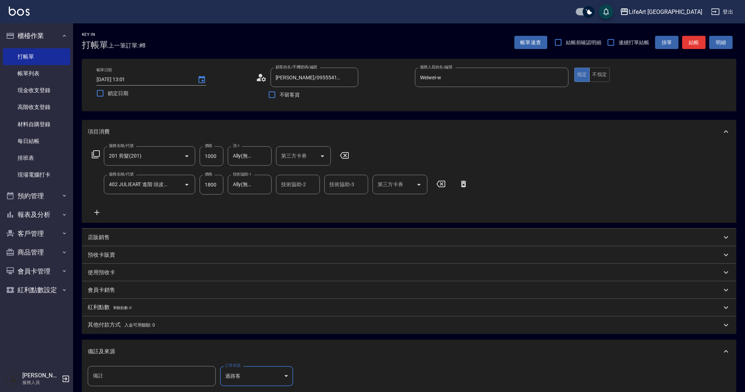
click at [246, 380] on body "LifeArt 蘆洲 登出 櫃檯作業 打帳單 帳單列表 現金收支登錄 高階收支登錄 材料自購登錄 每日結帳 排班表 現場電腦打卡 預約管理 預約管理 單日預約…" at bounding box center [372, 240] width 745 height 480
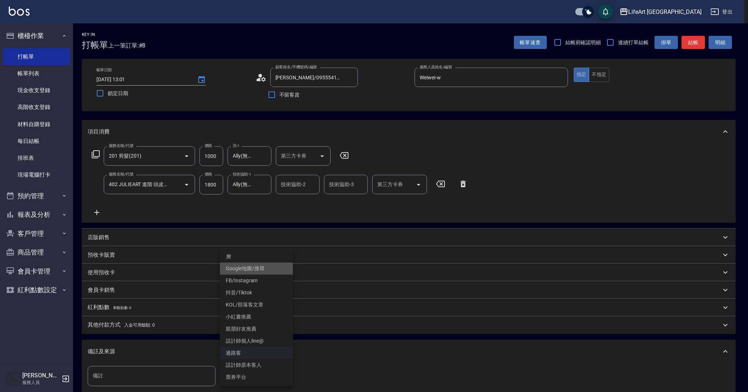
click at [253, 269] on li "Google地圖/搜尋" at bounding box center [256, 268] width 73 height 12
type input "Google地圖/搜尋"
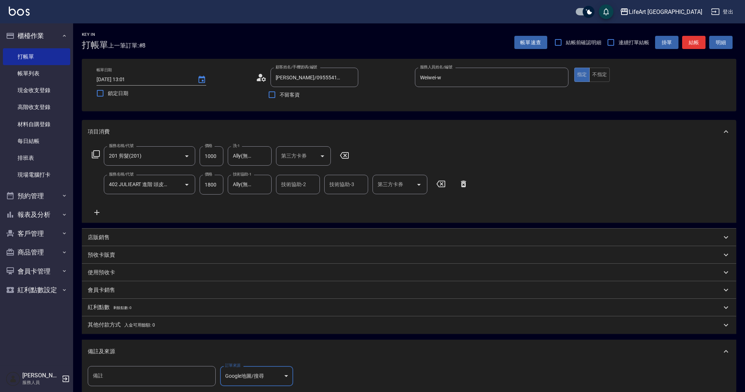
scroll to position [91, 0]
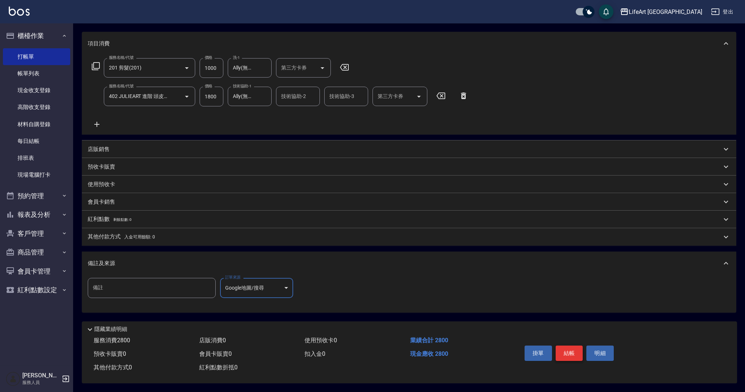
click at [573, 353] on button "結帳" at bounding box center [568, 352] width 27 height 15
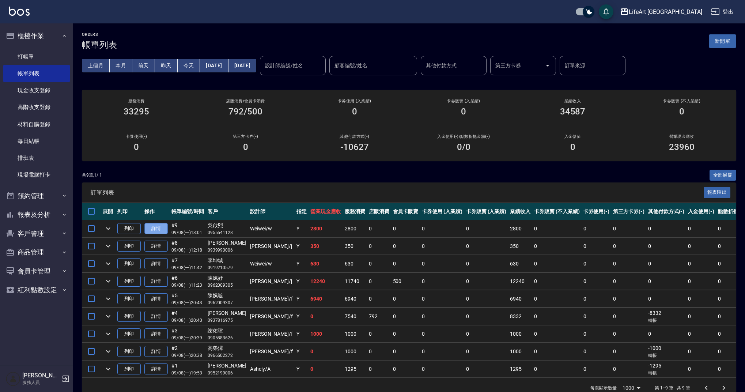
click at [150, 227] on link "詳情" at bounding box center [155, 228] width 23 height 11
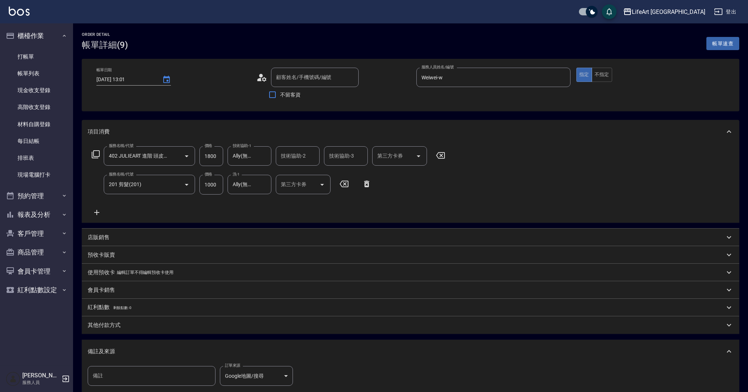
type input "2025/09/08 13:01"
type input "吳啟熙/0955541128/"
type input "Weiwei-w"
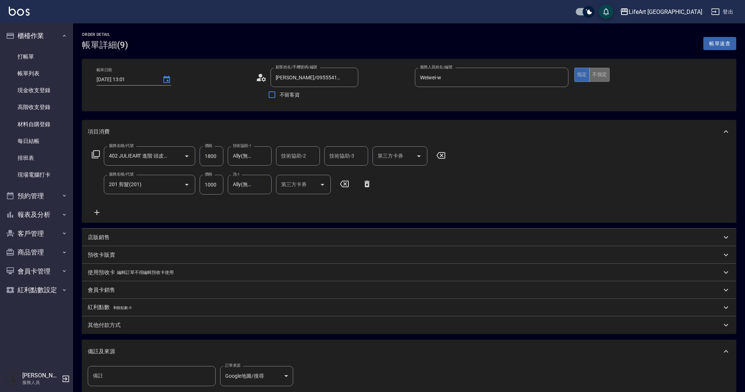
click at [599, 76] on button "不指定" at bounding box center [599, 75] width 20 height 14
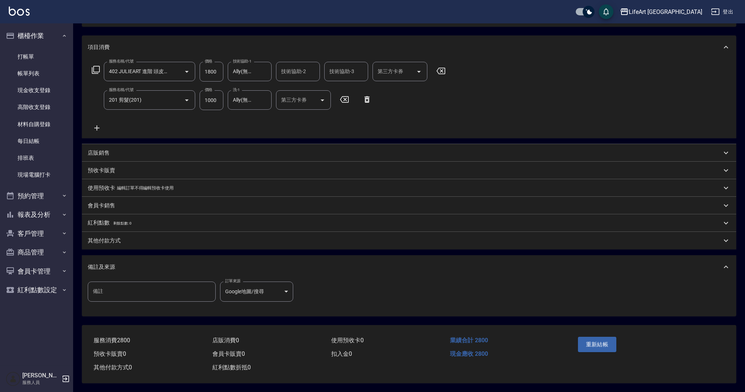
click at [107, 241] on p "其他付款方式" at bounding box center [104, 241] width 33 height 8
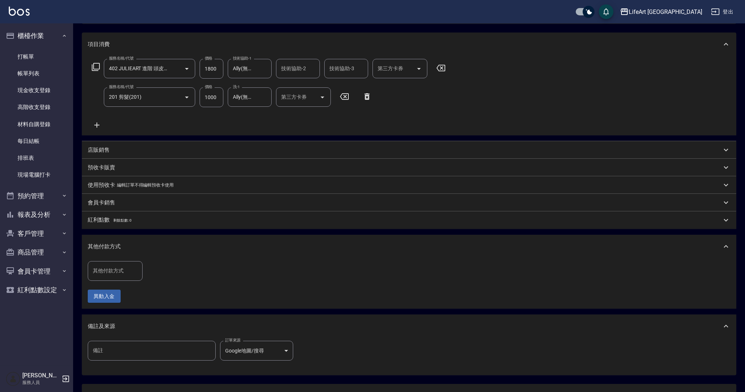
click at [122, 276] on input "其他付款方式" at bounding box center [115, 270] width 48 height 13
click at [116, 289] on span "轉帳" at bounding box center [115, 290] width 55 height 12
type input "轉帳"
click at [175, 271] on input "0" at bounding box center [174, 271] width 55 height 20
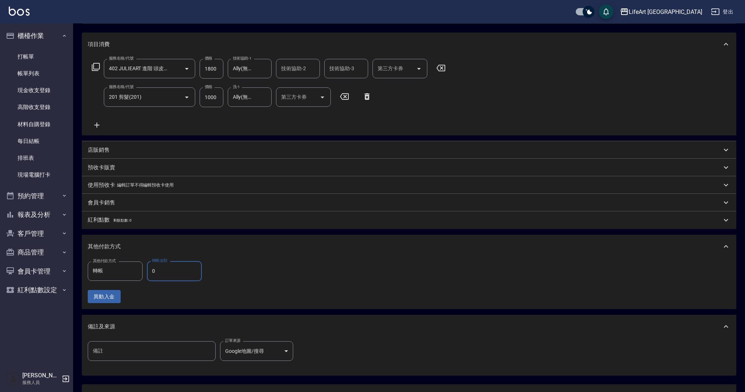
click at [175, 271] on input "0" at bounding box center [174, 271] width 55 height 20
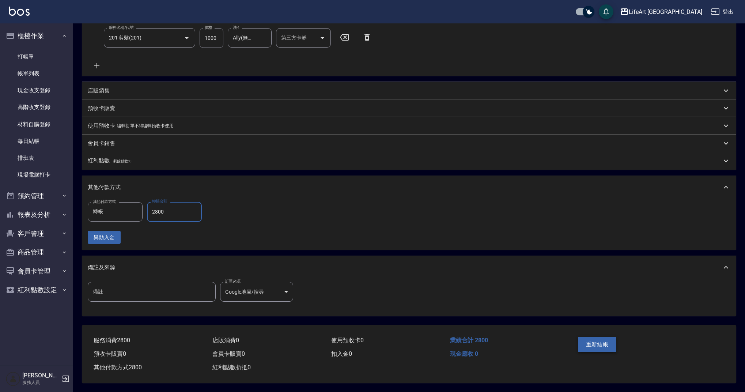
type input "2800"
click at [602, 338] on button "重新結帳" at bounding box center [597, 344] width 39 height 15
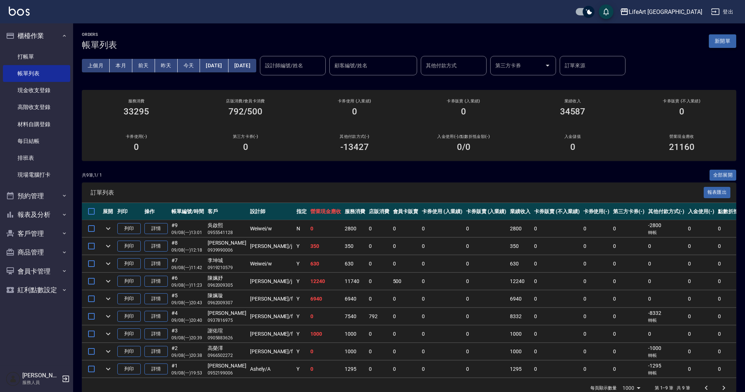
click at [724, 39] on button "新開單" at bounding box center [722, 41] width 27 height 14
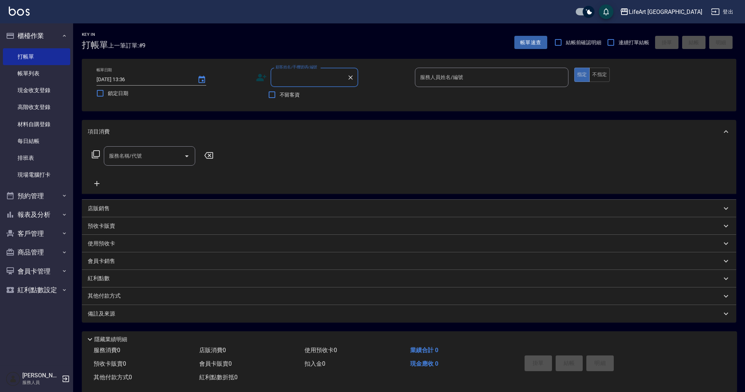
click at [289, 77] on input "顧客姓名/手機號碼/編號" at bounding box center [309, 77] width 70 height 13
click at [299, 95] on li "吳幸娥/0975299682/null" at bounding box center [314, 96] width 88 height 12
type input "吳幸娥/0975299682/null"
click at [258, 77] on icon at bounding box center [261, 77] width 11 height 11
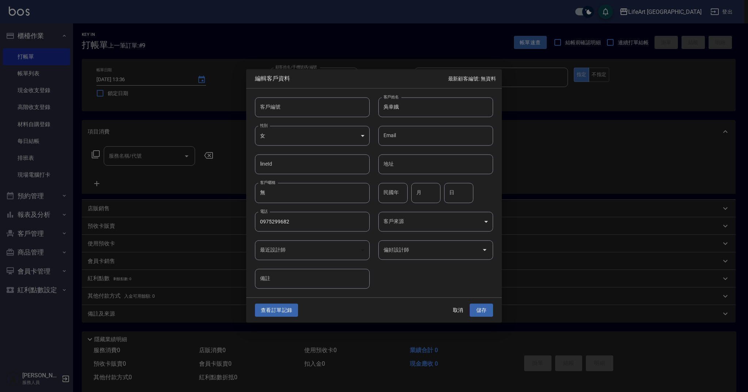
click at [403, 221] on body "LifeArt 蘆洲 登出 櫃檯作業 打帳單 帳單列表 現金收支登錄 高階收支登錄 材料自購登錄 每日結帳 排班表 現場電腦打卡 預約管理 預約管理 單日預約…" at bounding box center [374, 201] width 748 height 402
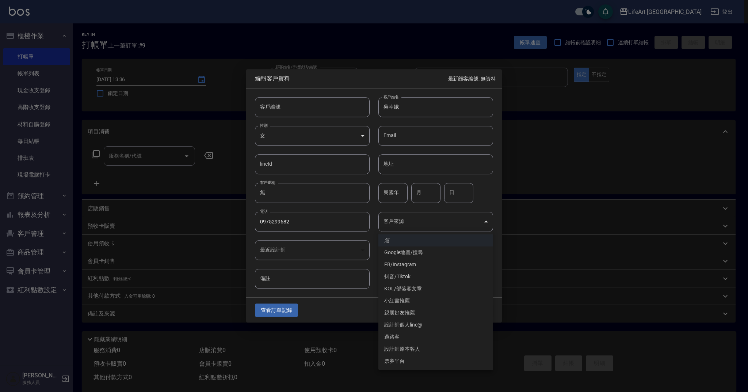
click at [405, 262] on li "FB/Instagram" at bounding box center [436, 264] width 115 height 12
type input "FB/Instagram"
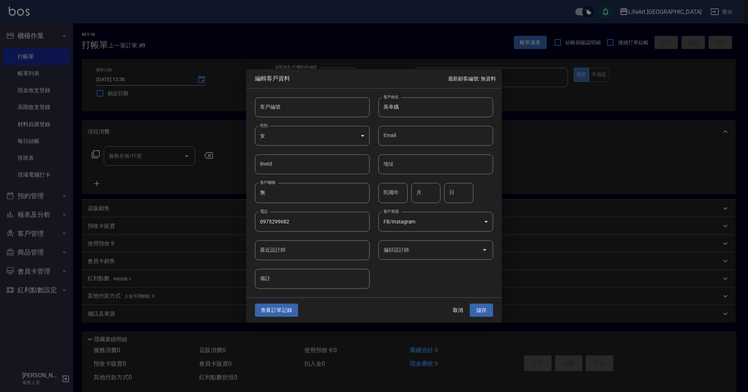
click at [406, 252] on input "偏好設計師" at bounding box center [430, 249] width 97 height 13
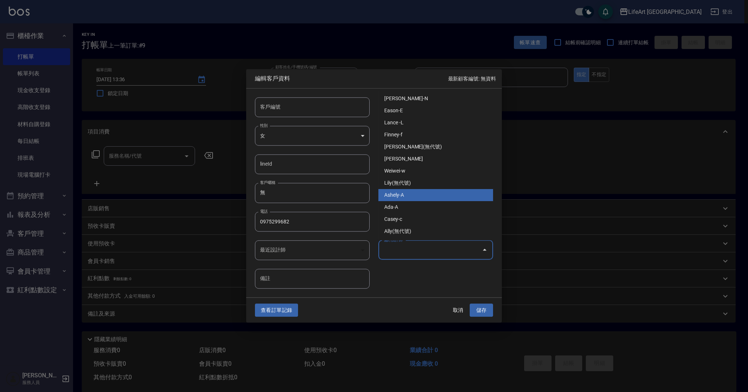
drag, startPoint x: 418, startPoint y: 195, endPoint x: 418, endPoint y: 200, distance: 5.1
click at [418, 194] on li "Ashely-A" at bounding box center [436, 195] width 115 height 12
type input "Ashely"
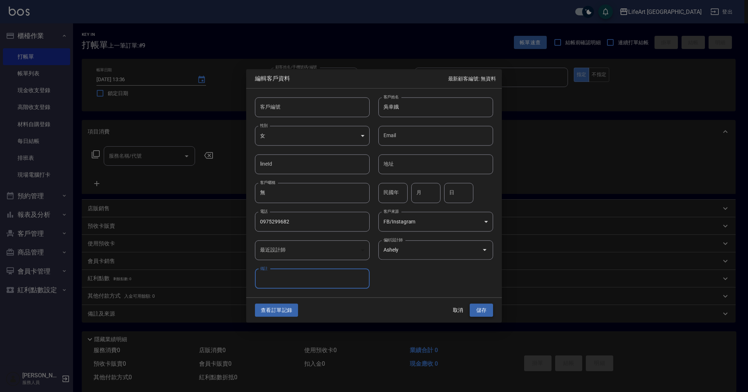
click at [480, 310] on button "儲存" at bounding box center [481, 310] width 23 height 14
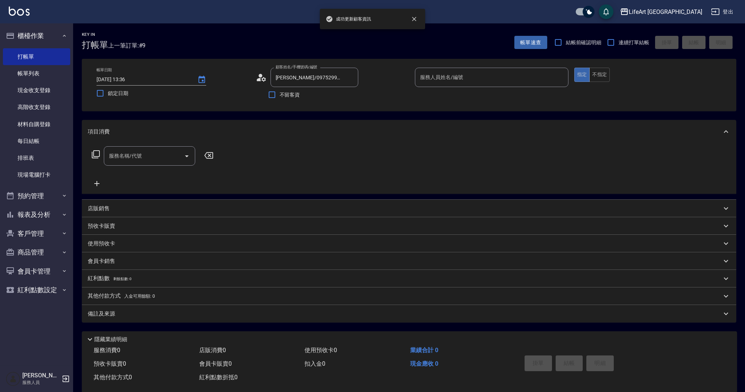
click at [470, 81] on input "服務人員姓名/編號" at bounding box center [491, 77] width 147 height 13
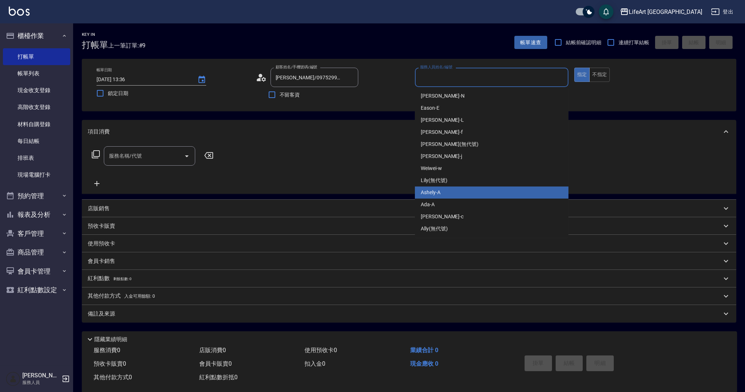
click at [450, 196] on div "Ashely -A" at bounding box center [491, 192] width 153 height 12
type input "Ashely-A"
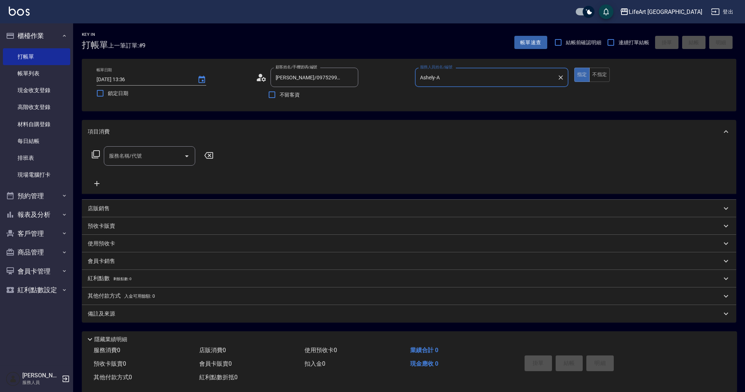
click at [122, 159] on input "服務名稱/代號" at bounding box center [144, 155] width 74 height 13
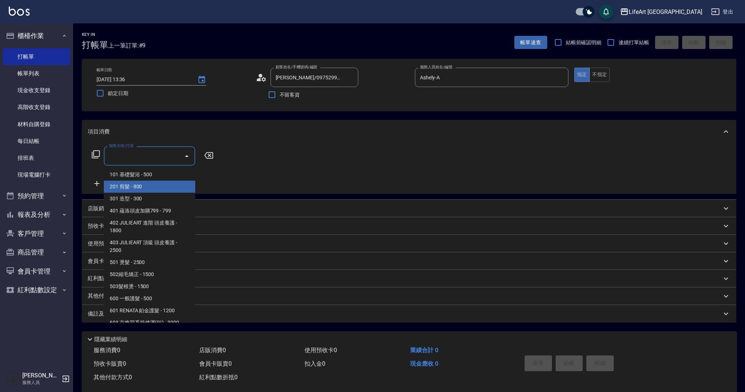
click at [127, 188] on span "201 剪髮 - 800" at bounding box center [149, 187] width 91 height 12
type input "201 剪髮(201)"
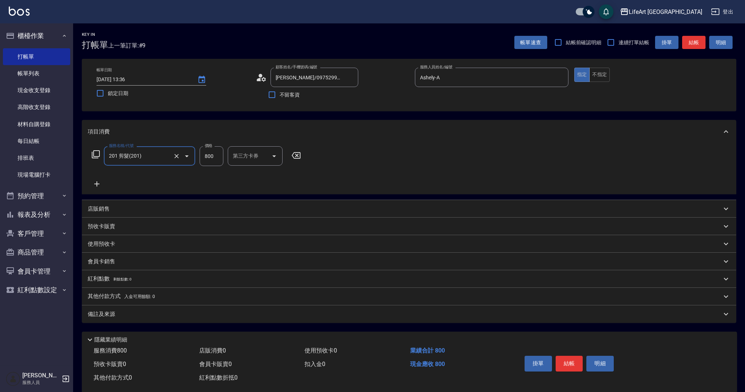
click at [96, 183] on icon at bounding box center [97, 183] width 18 height 9
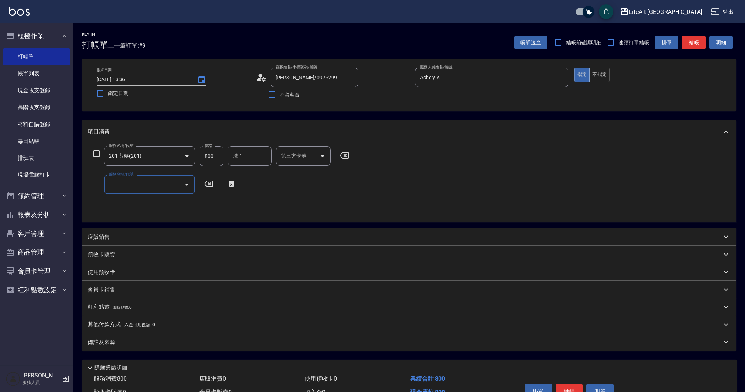
click at [142, 189] on input "服務名稱/代號" at bounding box center [144, 184] width 74 height 13
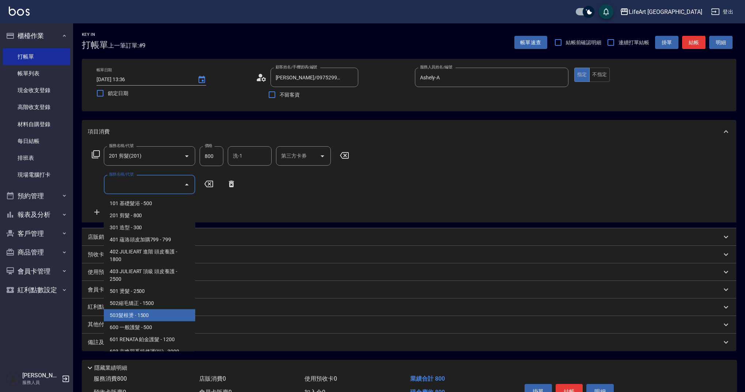
scroll to position [94, 0]
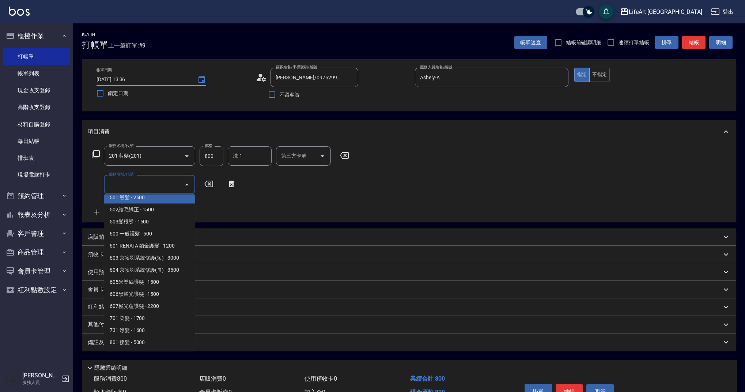
drag, startPoint x: 181, startPoint y: 316, endPoint x: 184, endPoint y: 201, distance: 114.8
click at [184, 201] on ul "101 基礎髮浴 - 500 201 剪髮 - 800 301 造型 - 300 401 蘊洛頭皮加購799 - 799 402 JULIEART 進階 頭皮…" at bounding box center [149, 272] width 91 height 157
click at [184, 201] on span "501 燙髮 - 2500" at bounding box center [149, 197] width 91 height 12
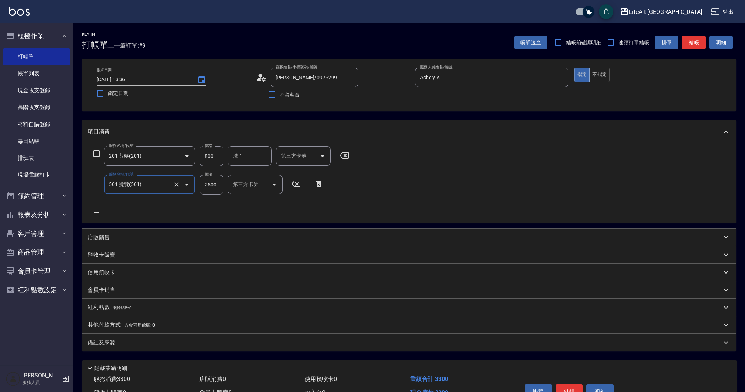
type input "501 燙髮(501)"
click at [95, 214] on icon at bounding box center [97, 212] width 18 height 9
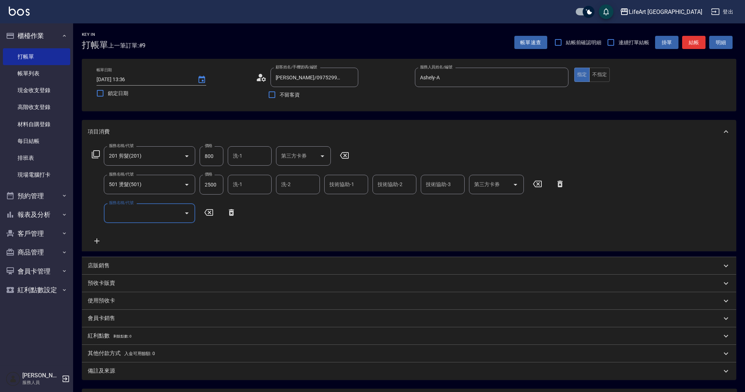
click at [133, 219] on input "服務名稱/代號" at bounding box center [144, 212] width 74 height 13
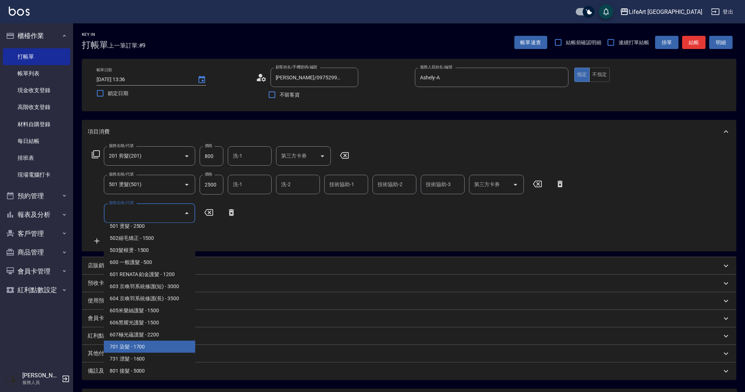
click at [171, 347] on span "701 染髮 - 1700" at bounding box center [149, 347] width 91 height 12
type input "701 染髮(701)"
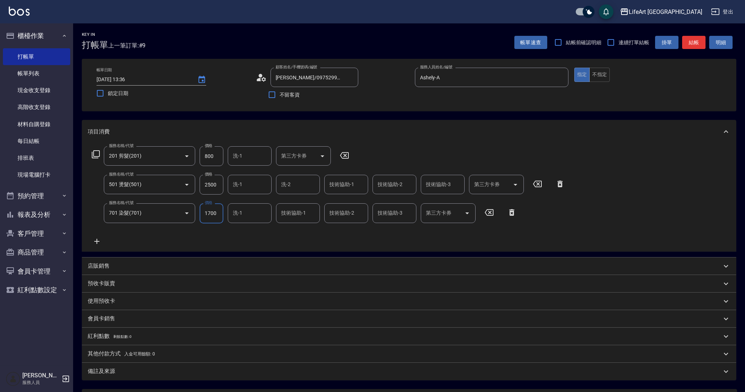
click at [214, 186] on input "2500" at bounding box center [212, 185] width 24 height 20
type input "3500"
click at [225, 210] on div "服務名稱/代號 701 染髮(701) 服務名稱/代號 價格 1700 價格 洗-1 洗-1 技術協助-1 技術協助-1 技術協助-2 技術協助-2 技術協助…" at bounding box center [304, 213] width 433 height 20
click at [219, 212] on input "1700" at bounding box center [212, 213] width 24 height 20
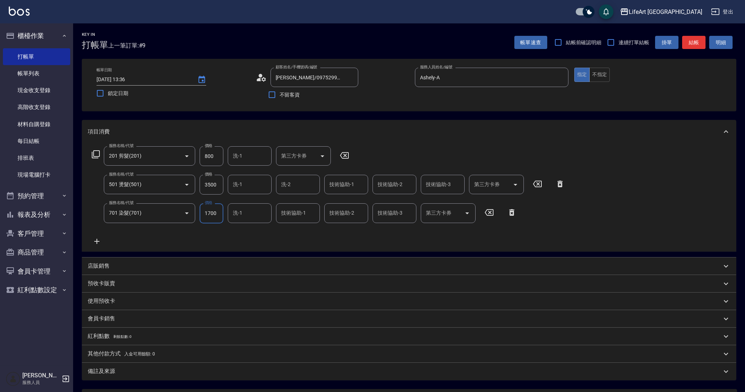
click at [219, 212] on input "1700" at bounding box center [212, 213] width 24 height 20
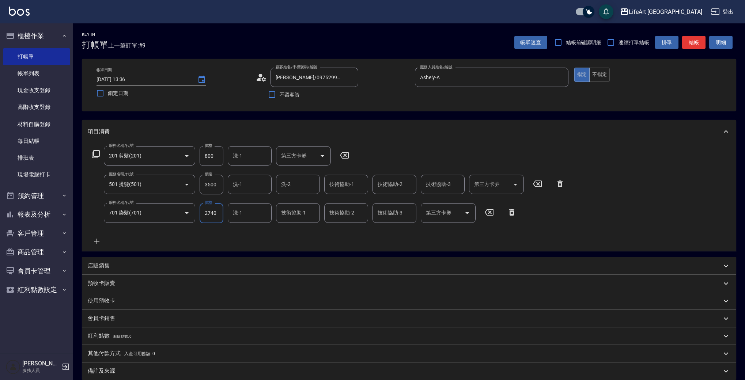
type input "2740"
click at [96, 242] on icon at bounding box center [96, 241] width 5 height 5
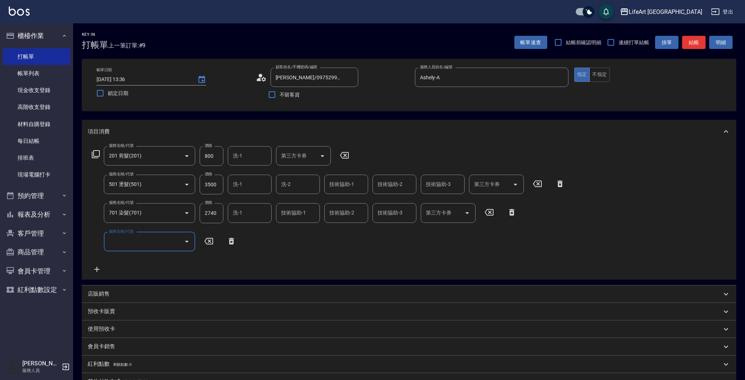
click at [167, 244] on input "服務名稱/代號" at bounding box center [144, 241] width 74 height 13
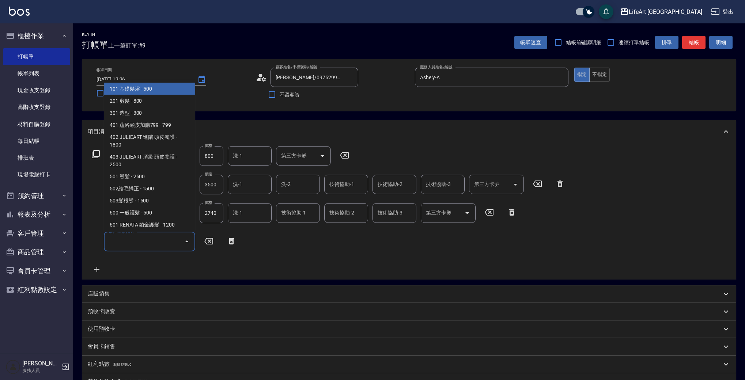
scroll to position [98, 0]
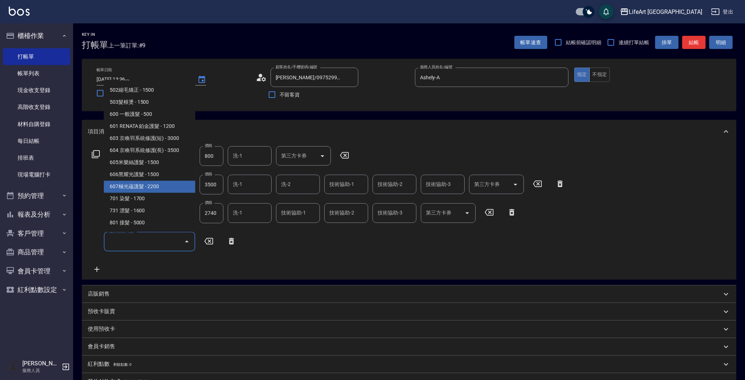
click at [127, 187] on span "607極光蘊護髮 - 2200" at bounding box center [149, 187] width 91 height 12
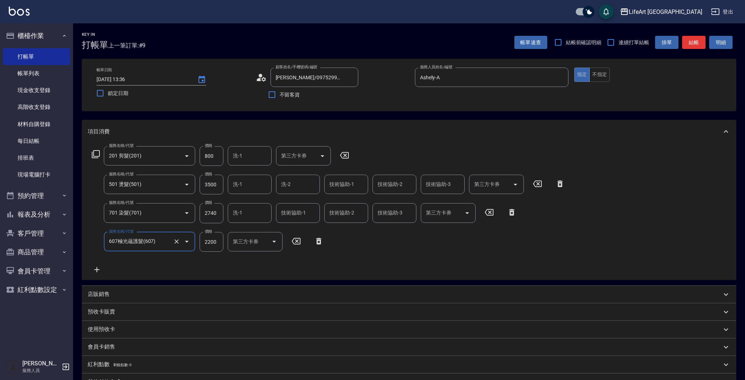
type input "607極光蘊護髮(607)"
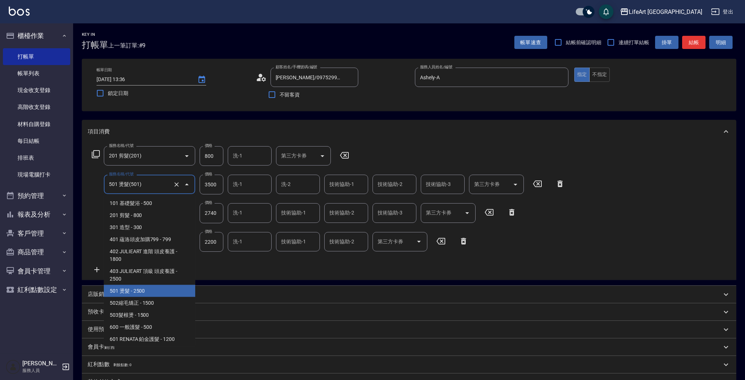
click at [127, 187] on input "501 燙髮(501)" at bounding box center [139, 184] width 64 height 13
click at [87, 196] on div "服務名稱/代號 201 剪髮(201) 服務名稱/代號 價格 800 價格 洗-1 洗-1 第三方卡券 第三方卡券 服務名稱/代號 501 燙髮(501) 服…" at bounding box center [409, 211] width 654 height 137
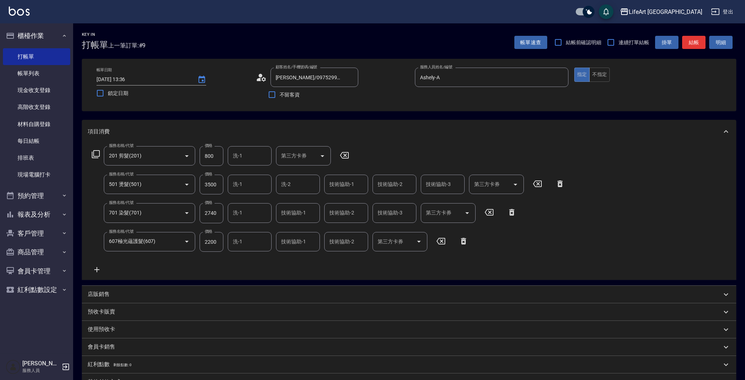
scroll to position [111, 0]
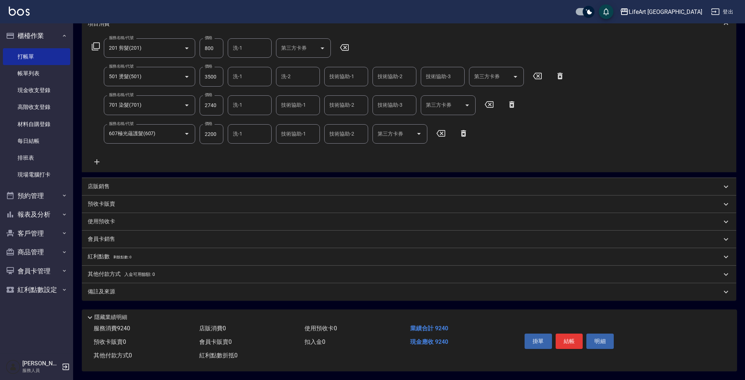
click at [134, 272] on span "入金可用餘額: 0" at bounding box center [139, 274] width 31 height 5
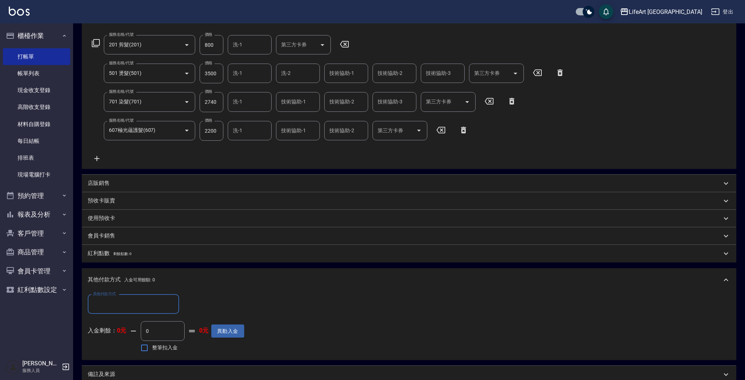
click at [137, 307] on input "其他付款方式" at bounding box center [133, 304] width 85 height 13
click at [125, 333] on span "Linepay" at bounding box center [133, 335] width 91 height 12
type input "Linepay"
click at [204, 307] on input "0" at bounding box center [210, 305] width 55 height 20
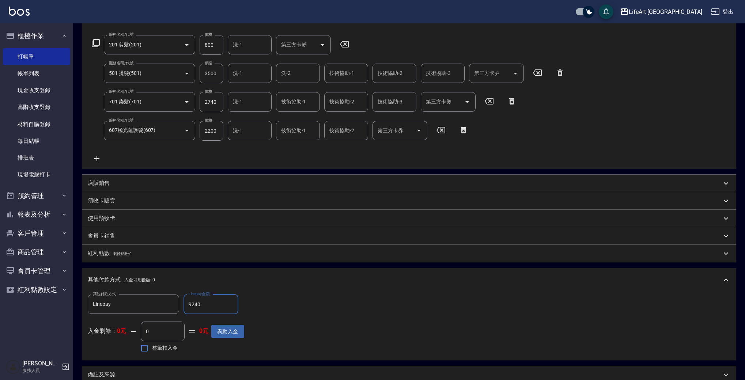
type input "9240"
click at [342, 77] on input "技術協助-1" at bounding box center [345, 73] width 37 height 13
click at [342, 93] on span "Lily (無代號)" at bounding box center [343, 92] width 27 height 8
type input "Lily(無代號)"
type input "0"
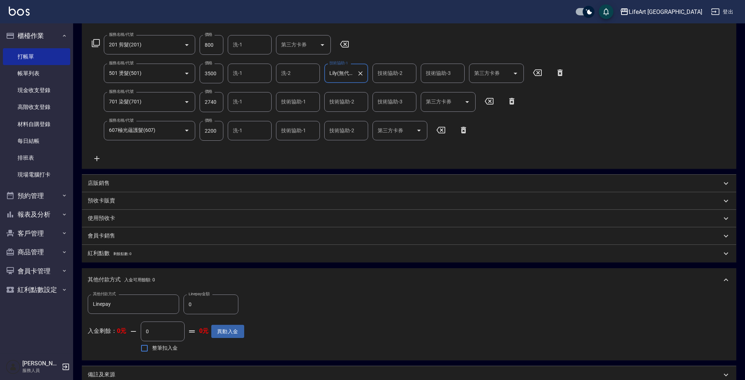
click at [402, 75] on input "技術協助-2" at bounding box center [394, 73] width 37 height 13
click at [404, 92] on span "Lily (無代號)" at bounding box center [391, 92] width 27 height 8
type input "Lily(無代號)"
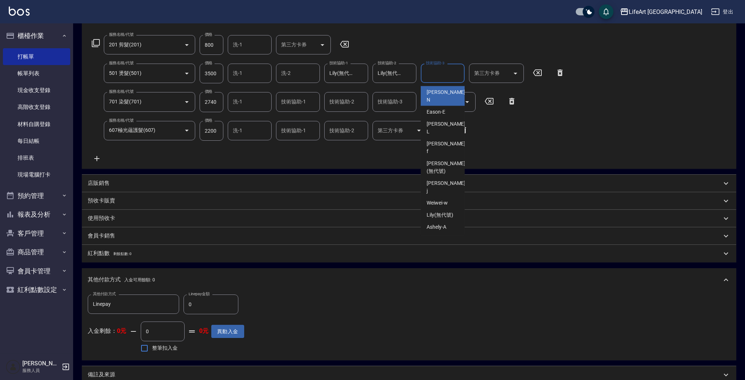
click at [431, 75] on input "技術協助-3" at bounding box center [442, 73] width 37 height 13
click at [431, 87] on div "Lily (無代號)" at bounding box center [443, 92] width 44 height 12
type input "Lily(無代號)"
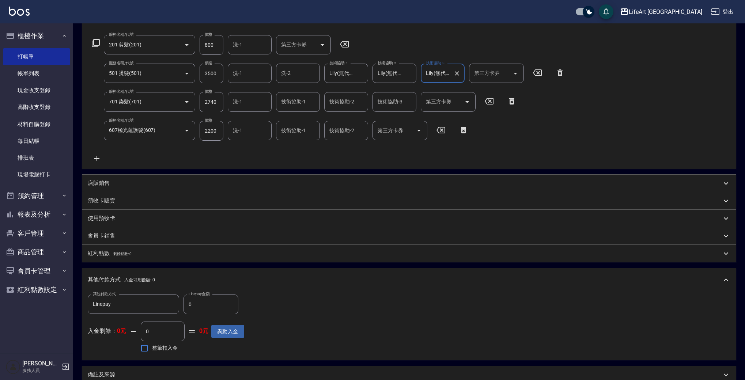
click at [271, 100] on div "洗-1" at bounding box center [250, 101] width 44 height 19
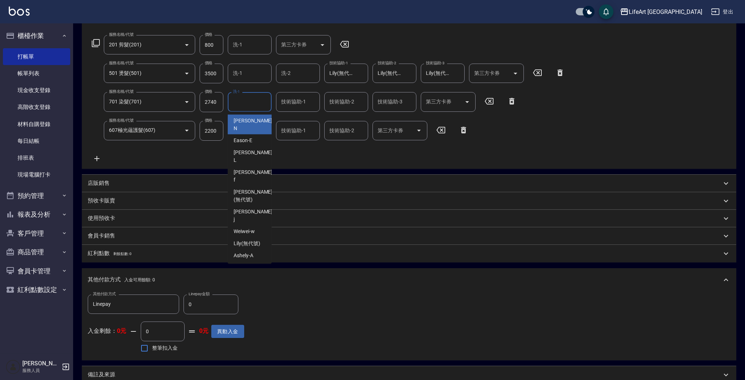
click at [301, 103] on div "技術協助-1 技術協助-1" at bounding box center [298, 101] width 44 height 19
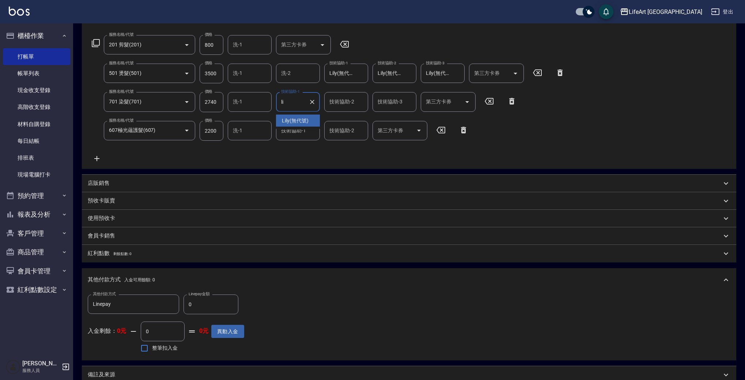
click at [301, 122] on span "Lily (無代號)" at bounding box center [295, 121] width 27 height 8
type input "Lily(無代號)"
click at [340, 106] on input "技術協助-2" at bounding box center [345, 101] width 37 height 13
click at [339, 117] on span "Lily (無代號)" at bounding box center [343, 121] width 27 height 8
type input "Lily(無代號)"
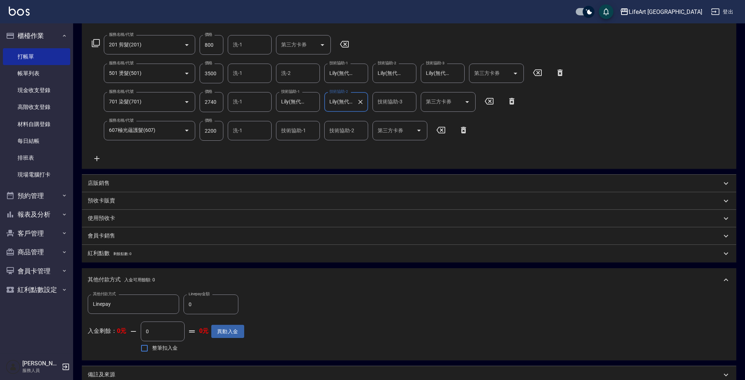
click at [297, 133] on input "技術協助-1" at bounding box center [297, 130] width 37 height 13
click at [295, 147] on span "Lily (無代號)" at bounding box center [295, 149] width 27 height 8
type input "Lily(無代號)"
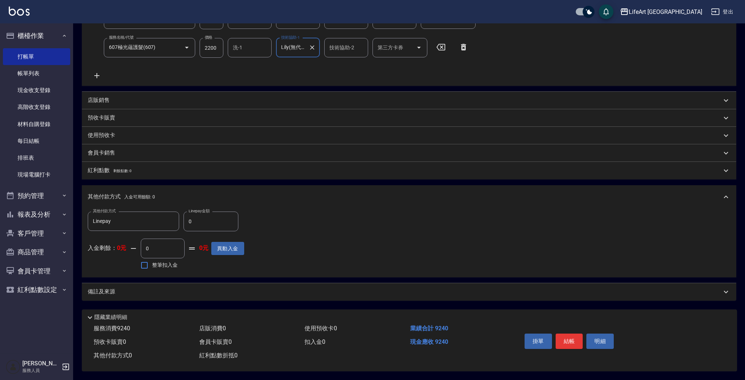
click at [251, 288] on div "備註及來源" at bounding box center [405, 292] width 634 height 8
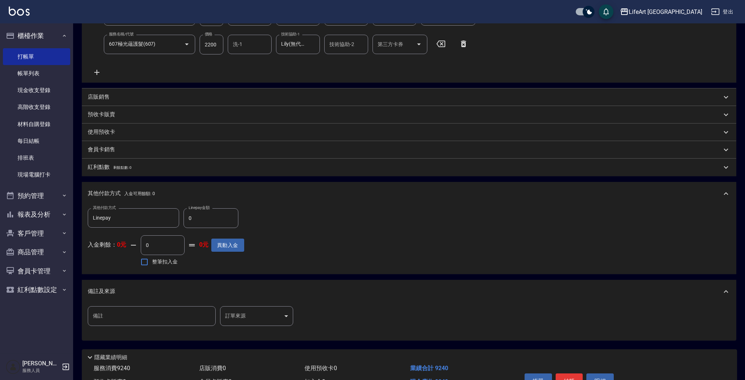
click at [273, 314] on body "LifeArt 蘆洲 登出 櫃檯作業 打帳單 帳單列表 現金收支登錄 高階收支登錄 材料自購登錄 每日結帳 排班表 現場電腦打卡 預約管理 預約管理 單日預約…" at bounding box center [372, 111] width 745 height 617
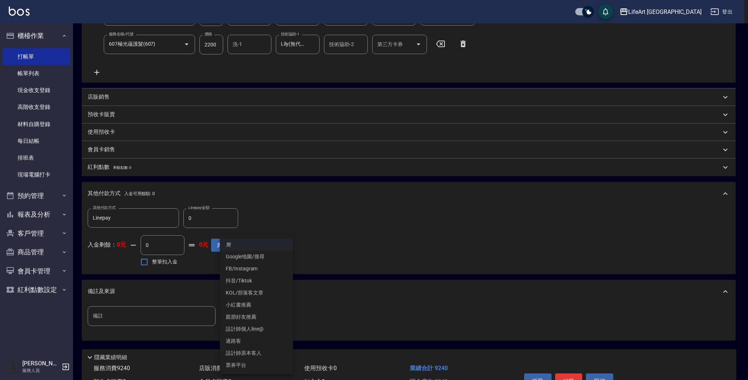
click at [265, 270] on li "FB/Instagram" at bounding box center [256, 269] width 73 height 12
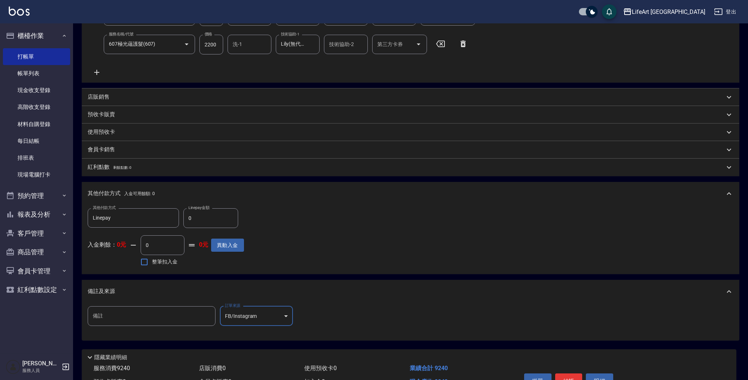
type input "FB/Instagram"
click at [570, 376] on button "結帳" at bounding box center [568, 380] width 27 height 15
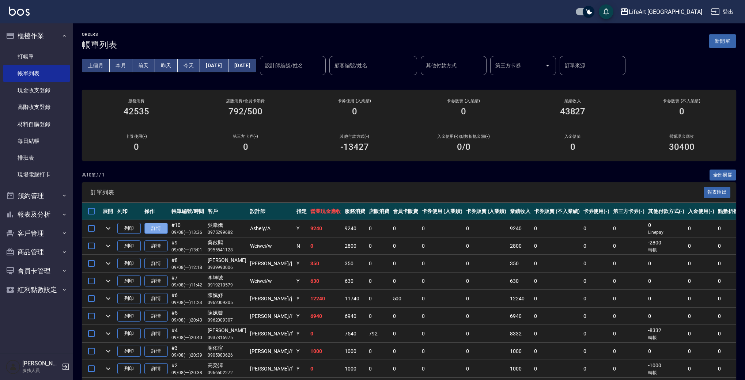
click at [164, 228] on link "詳情" at bounding box center [155, 228] width 23 height 11
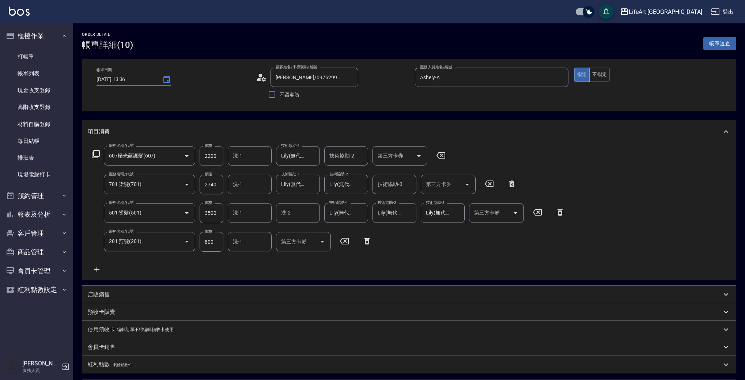
type input "2025/09/08 13:36"
type input "吳幸娥/0975299682/"
type input "Ashely-A"
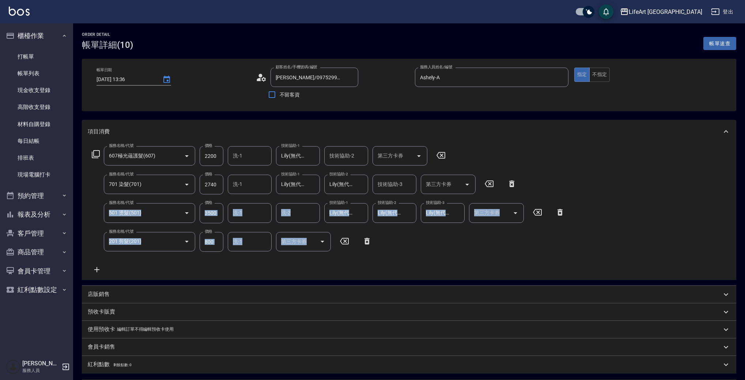
drag, startPoint x: 748, startPoint y: 229, endPoint x: 748, endPoint y: 380, distance: 150.9
click at [745, 380] on html "LifeArt 蘆洲 登出 櫃檯作業 打帳單 帳單列表 現金收支登錄 高階收支登錄 材料自購登錄 每日結帳 排班表 現場電腦打卡 預約管理 預約管理 單日預約…" at bounding box center [372, 297] width 745 height 595
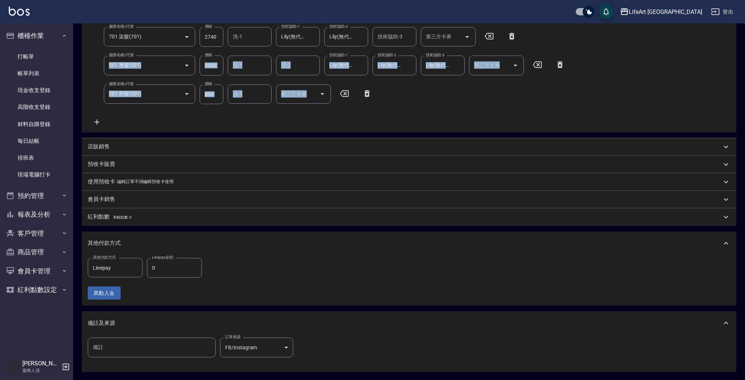
scroll to position [219, 0]
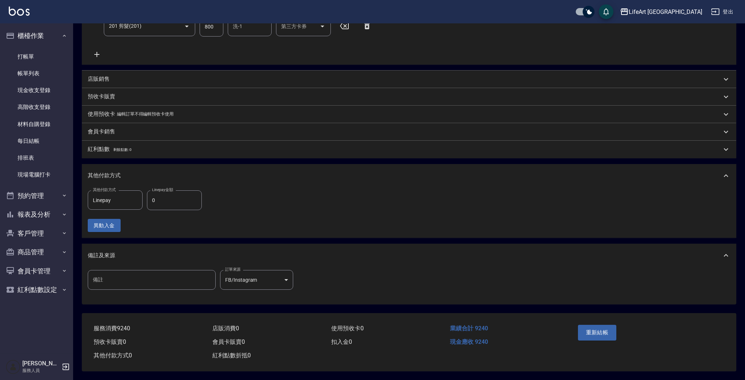
click at [186, 199] on input "0" at bounding box center [174, 200] width 55 height 20
type input "9240"
click at [600, 331] on button "重新結帳" at bounding box center [597, 332] width 39 height 15
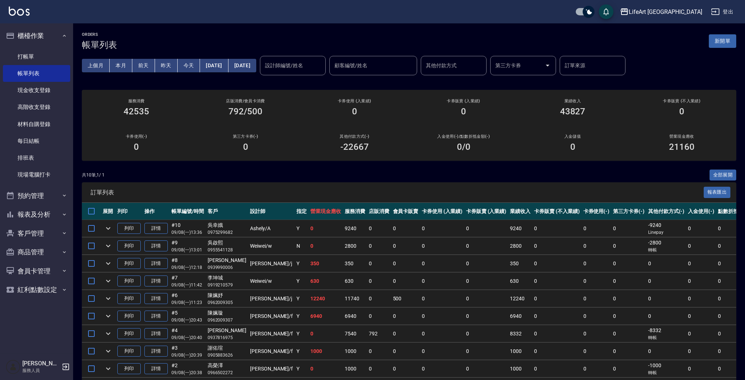
click at [717, 49] on div "ORDERS 帳單列表 新開單" at bounding box center [409, 41] width 654 height 18
click at [719, 43] on button "新開單" at bounding box center [722, 41] width 27 height 14
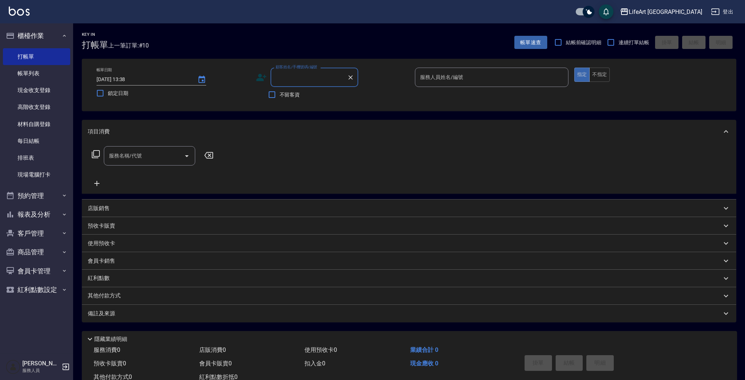
click at [301, 77] on input "顧客姓名/手機號碼/編號" at bounding box center [309, 77] width 70 height 13
click at [320, 98] on li "林亭利/0983892653/" at bounding box center [314, 96] width 88 height 12
type input "林亭利/0983892653/"
type input "Ashely-A"
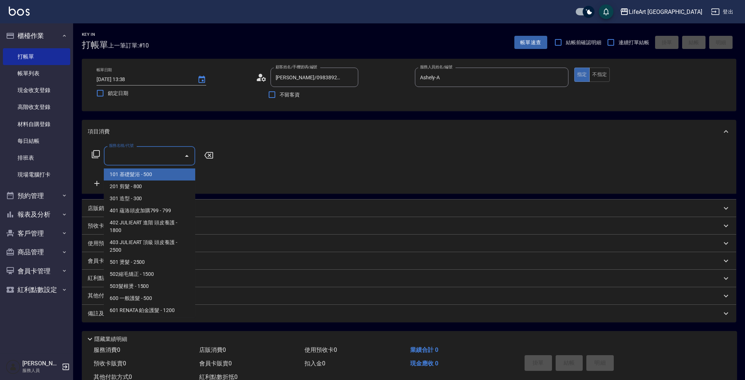
click at [147, 160] on input "服務名稱/代號" at bounding box center [144, 155] width 74 height 13
click at [147, 190] on span "201 剪髮 - 800" at bounding box center [149, 187] width 91 height 12
type input "201 剪髮(201)"
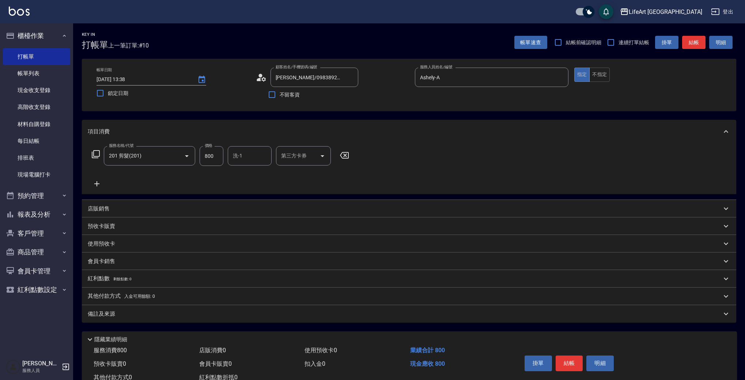
click at [99, 183] on icon at bounding box center [97, 183] width 18 height 9
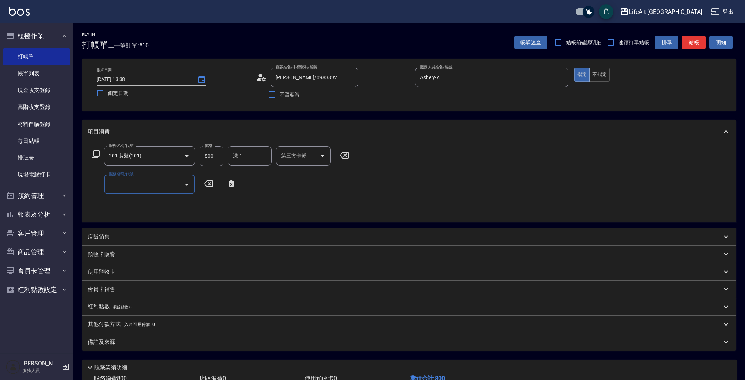
click at [126, 183] on input "服務名稱/代號" at bounding box center [144, 184] width 74 height 13
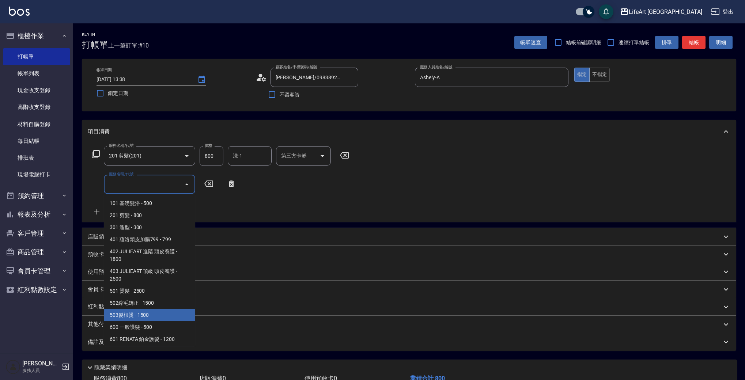
scroll to position [98, 0]
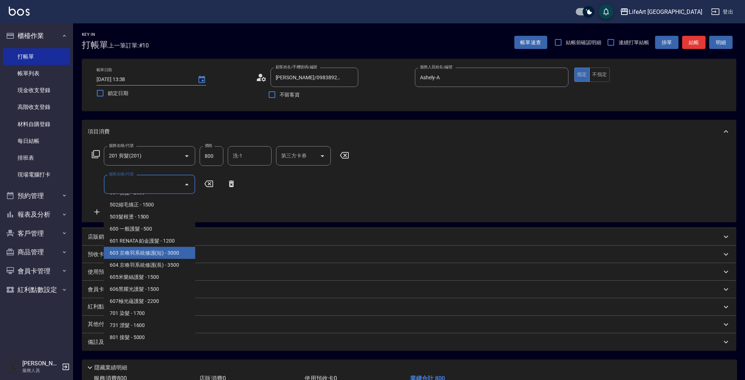
click at [175, 247] on span "603 京喚羽系統修護(短) - 3000" at bounding box center [149, 253] width 91 height 12
type input "603 京喚羽系統修護(短)(603)"
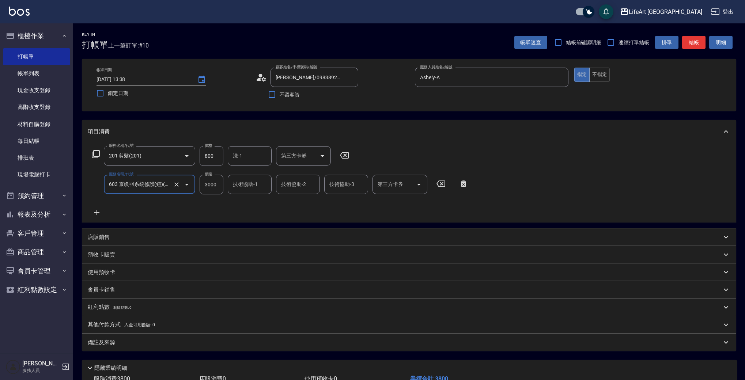
click at [112, 293] on p "會員卡銷售" at bounding box center [101, 290] width 27 height 8
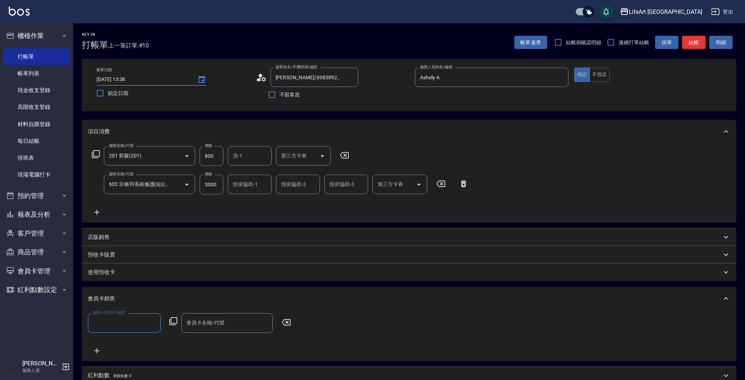
click at [113, 314] on label "服務人員姓名/編號" at bounding box center [109, 312] width 32 height 5
click at [113, 316] on input "服務人員姓名/編號" at bounding box center [124, 322] width 67 height 13
click at [115, 320] on input "服務人員姓名/編號" at bounding box center [124, 322] width 67 height 13
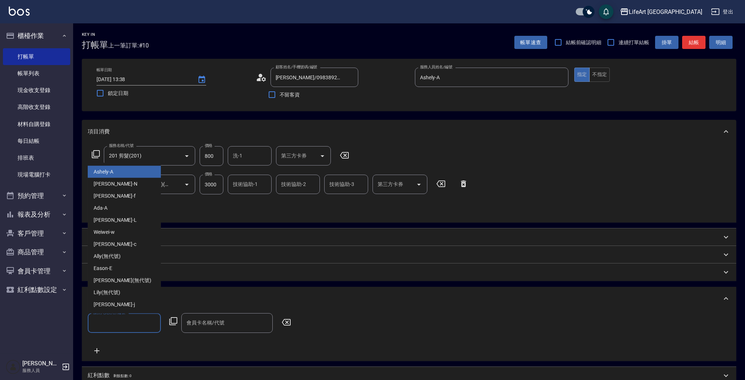
click at [134, 171] on div "Ashely -A" at bounding box center [124, 172] width 73 height 12
type input "Ashely-A"
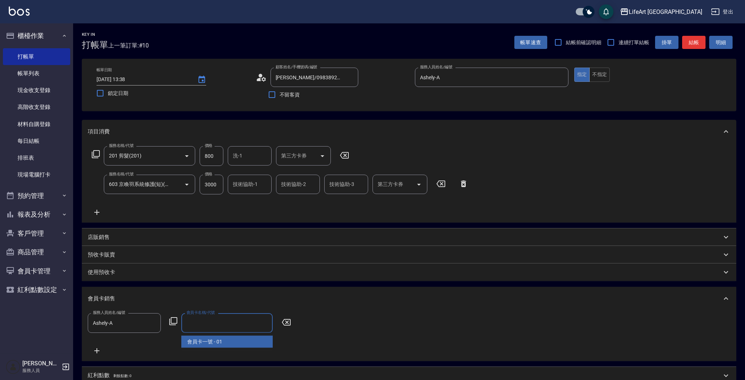
drag, startPoint x: 205, startPoint y: 322, endPoint x: 206, endPoint y: 327, distance: 5.1
click at [205, 322] on div "會員卡名稱/代號 會員卡名稱/代號" at bounding box center [226, 322] width 91 height 19
drag, startPoint x: 211, startPoint y: 341, endPoint x: 217, endPoint y: 337, distance: 7.8
click at [211, 341] on span "會員卡一號 - 01" at bounding box center [226, 342] width 91 height 12
type input "會員卡一號-365天"
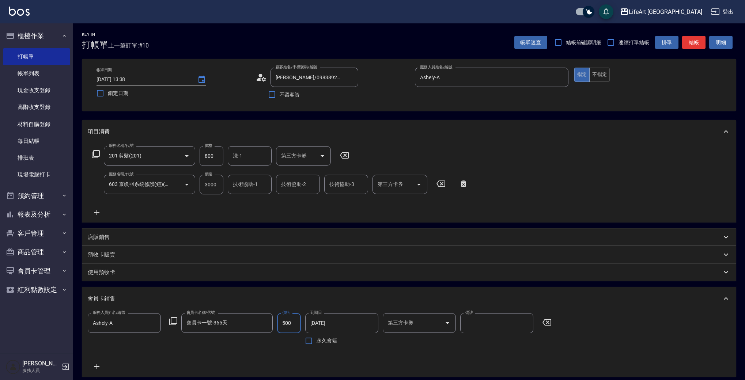
type input "500"
click at [218, 153] on input "800" at bounding box center [212, 156] width 24 height 20
type input "1000"
click at [216, 186] on input "3000" at bounding box center [212, 185] width 24 height 20
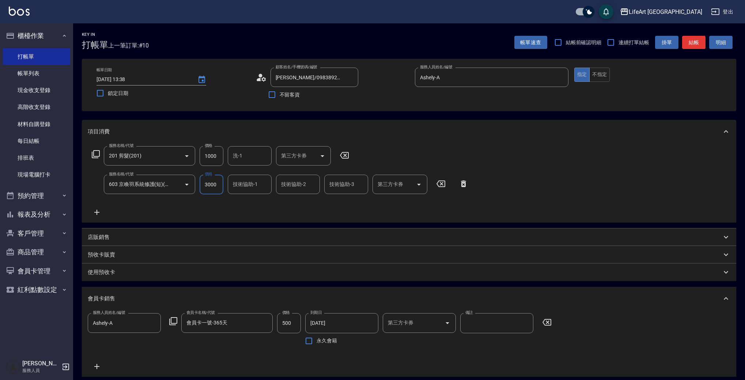
click at [216, 186] on input "3000" at bounding box center [212, 185] width 24 height 20
type input "2500"
click at [250, 157] on input "洗-1" at bounding box center [249, 155] width 37 height 13
click at [248, 234] on span "Lily (無代號)" at bounding box center [246, 238] width 27 height 8
type input "Lily(無代號)"
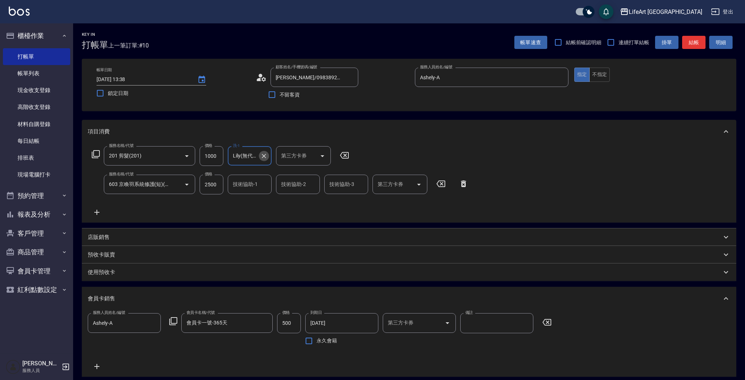
click at [266, 154] on icon "Clear" at bounding box center [264, 156] width 4 height 4
click at [249, 175] on span "Casey -c" at bounding box center [253, 178] width 40 height 15
type input "Casey-c"
click at [249, 181] on input "技術協助-1" at bounding box center [249, 184] width 37 height 13
click at [245, 200] on span "Casey -c" at bounding box center [253, 207] width 40 height 15
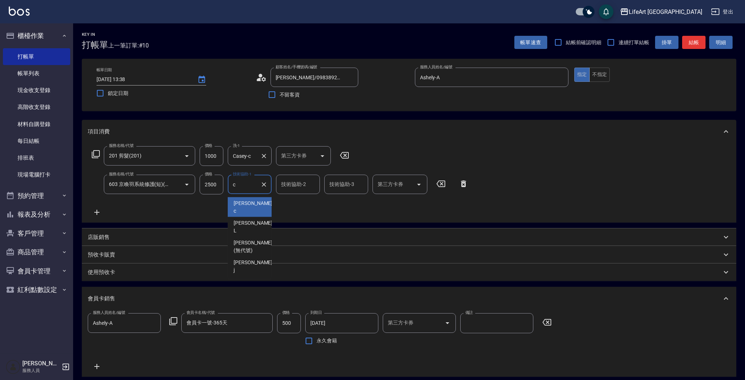
type input "Casey-c"
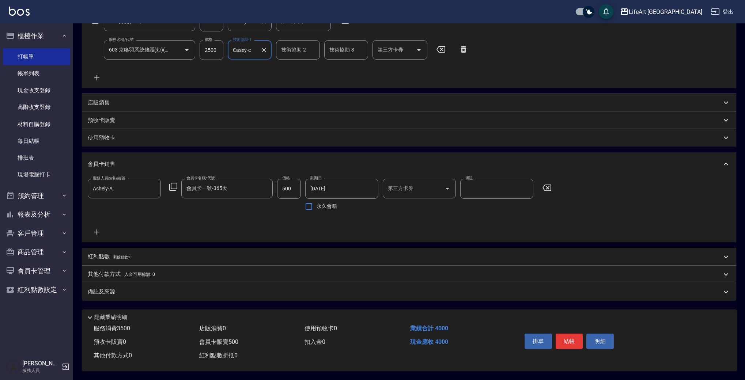
click at [105, 288] on p "備註及來源" at bounding box center [101, 292] width 27 height 8
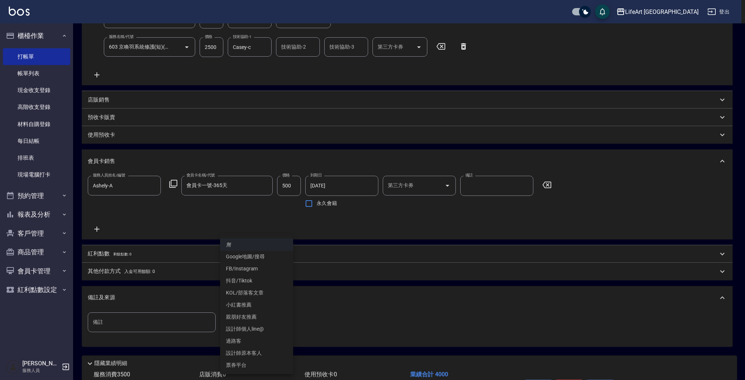
click at [268, 324] on body "LifeArt 蘆洲 登出 櫃檯作業 打帳單 帳單列表 現金收支登錄 高階收支登錄 材料自購登錄 每日結帳 排班表 現場電腦打卡 預約管理 預約管理 單日預約…" at bounding box center [372, 144] width 745 height 563
click at [255, 331] on li "設計師個人line@" at bounding box center [256, 329] width 73 height 12
type input "設計師個人line@"
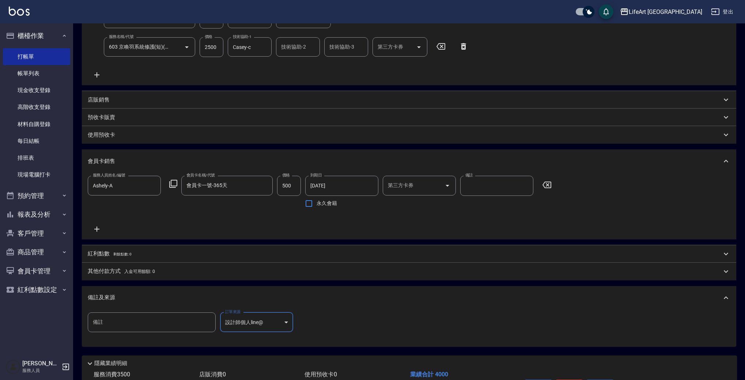
click at [125, 266] on div "其他付款方式 入金可用餘額: 0" at bounding box center [409, 272] width 654 height 18
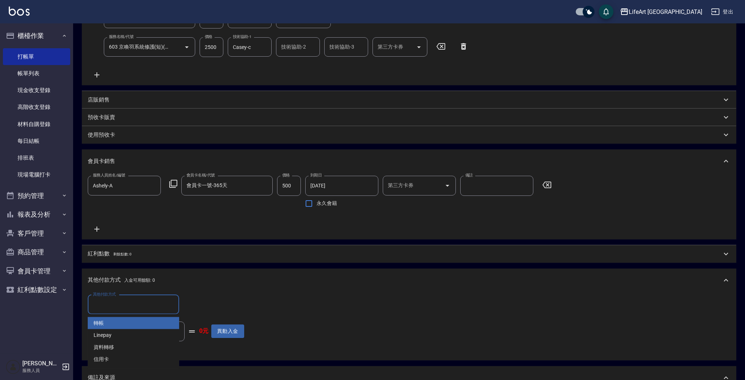
click at [123, 302] on input "其他付款方式" at bounding box center [133, 304] width 85 height 13
click at [130, 324] on span "轉帳" at bounding box center [133, 323] width 91 height 12
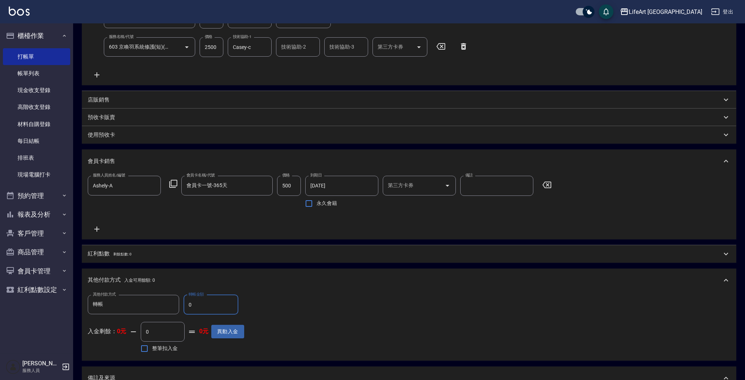
type input "轉帳"
click at [202, 305] on input "0" at bounding box center [210, 305] width 55 height 20
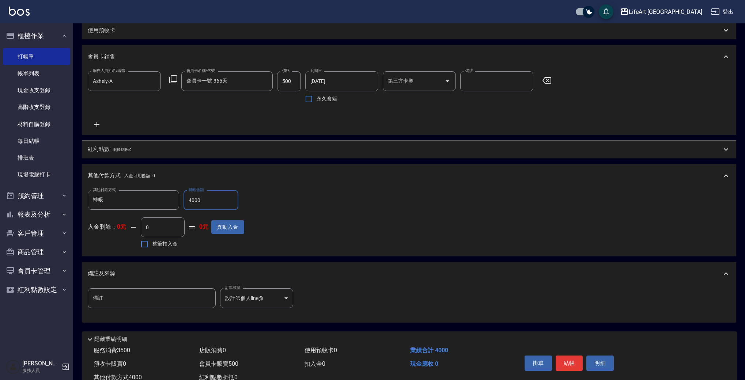
scroll to position [267, 0]
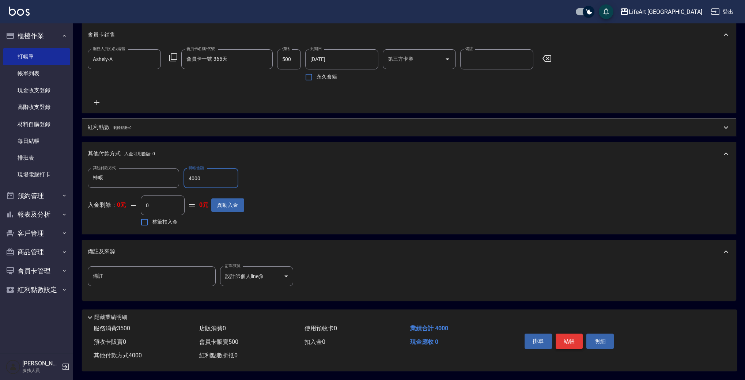
type input "4000"
click at [568, 342] on button "結帳" at bounding box center [568, 341] width 27 height 15
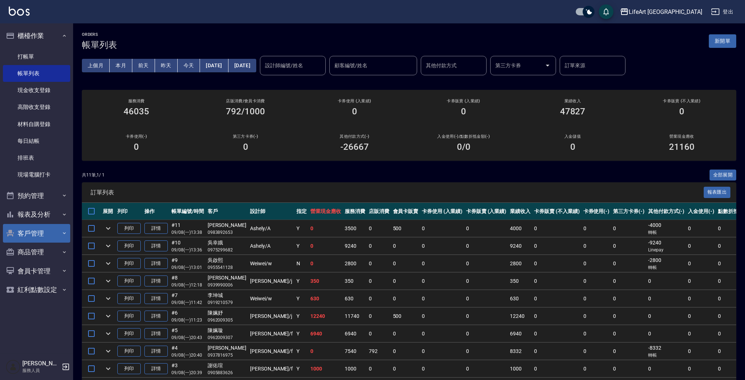
click at [57, 237] on button "客戶管理" at bounding box center [36, 233] width 67 height 19
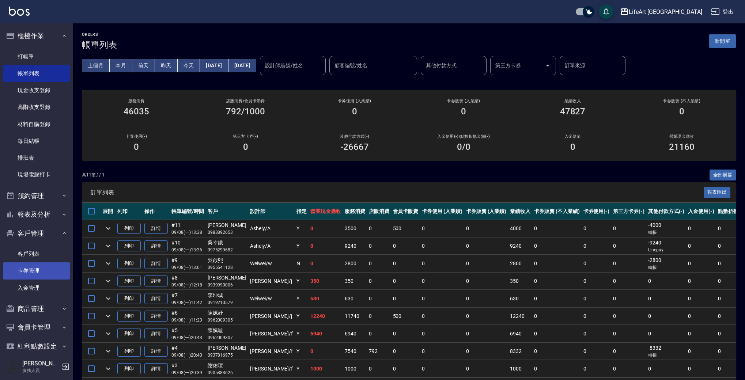
click at [55, 267] on link "卡券管理" at bounding box center [36, 270] width 67 height 17
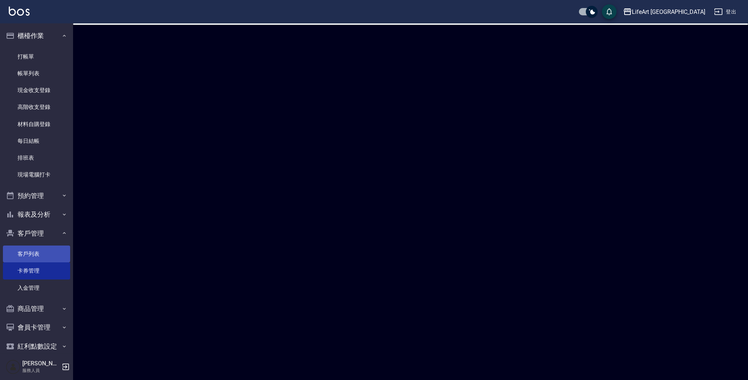
click at [48, 258] on link "客戶列表" at bounding box center [36, 254] width 67 height 17
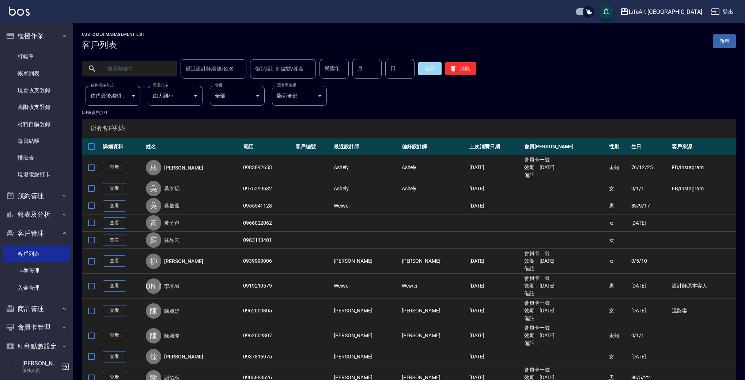
click at [162, 69] on input "text" at bounding box center [136, 69] width 69 height 20
type input "692686"
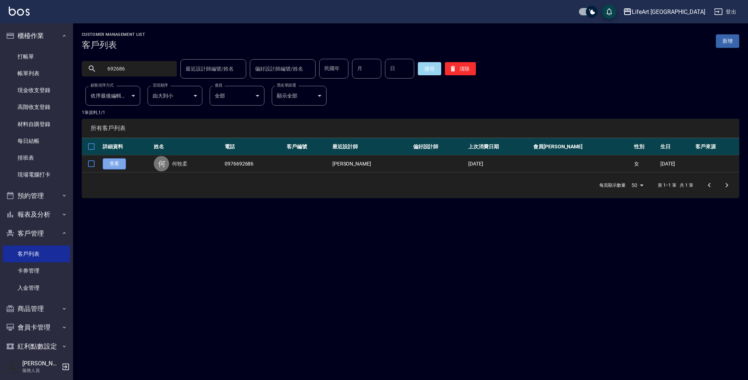
click at [116, 167] on link "查看" at bounding box center [114, 163] width 23 height 11
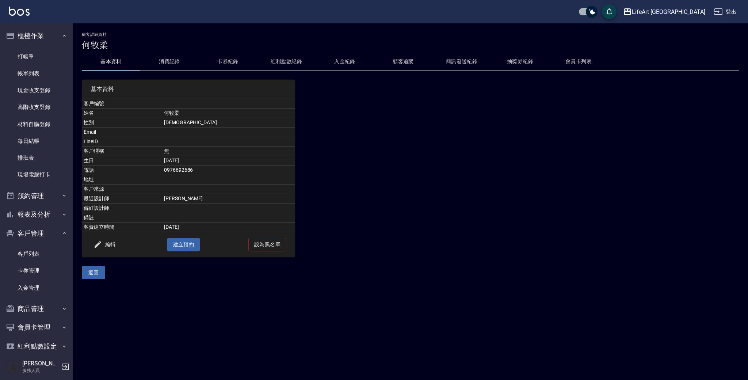
click at [181, 61] on button "消費記錄" at bounding box center [169, 62] width 58 height 18
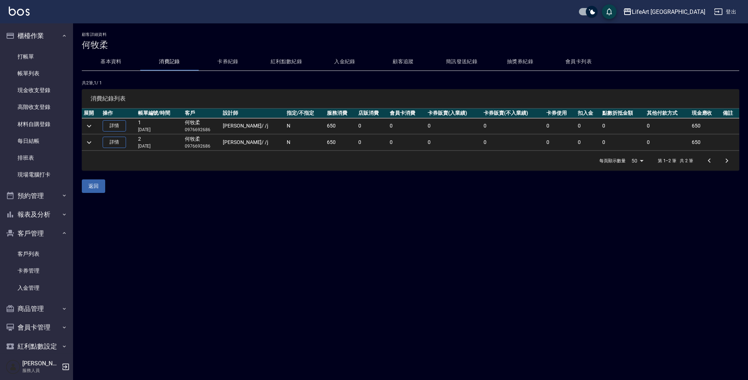
click at [91, 123] on icon "expand row" at bounding box center [89, 126] width 9 height 9
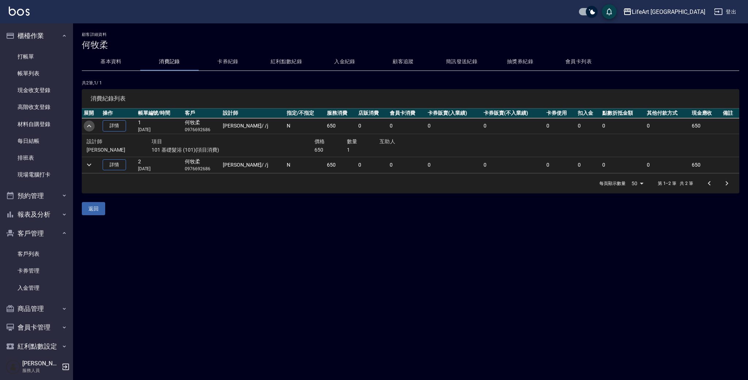
click at [91, 123] on icon "expand row" at bounding box center [89, 126] width 9 height 9
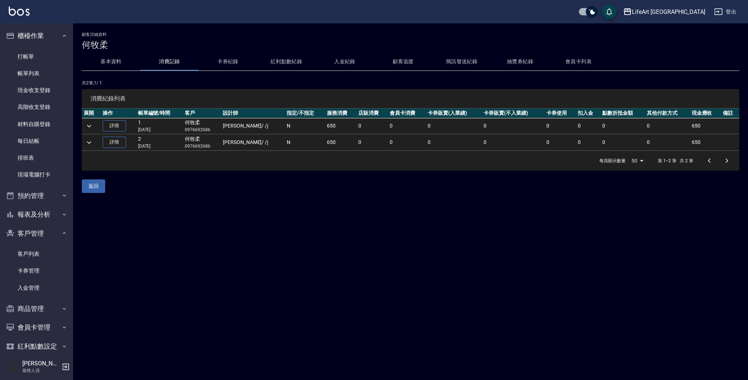
click at [88, 144] on icon "expand row" at bounding box center [89, 142] width 9 height 9
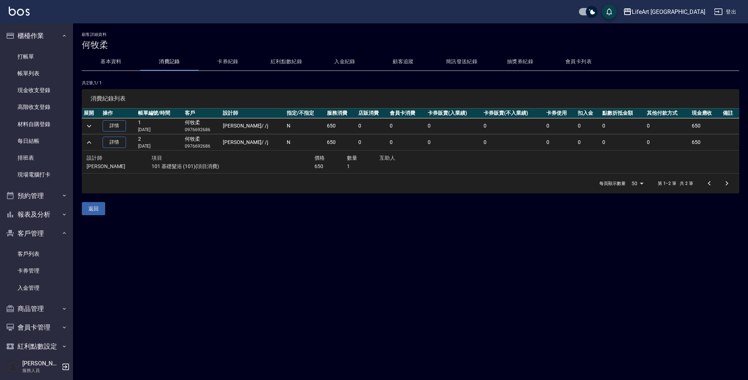
click at [89, 144] on icon "expand row" at bounding box center [89, 142] width 9 height 9
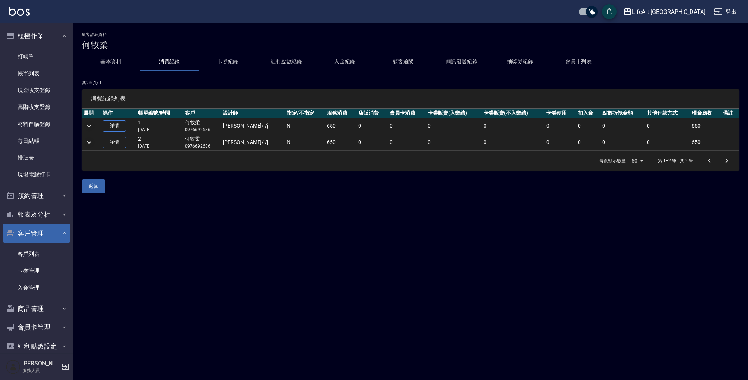
click at [61, 235] on button "客戶管理" at bounding box center [36, 233] width 67 height 19
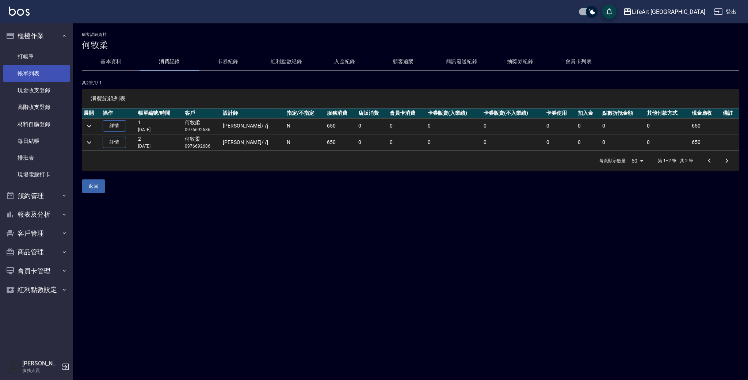
click at [38, 71] on link "帳單列表" at bounding box center [36, 73] width 67 height 17
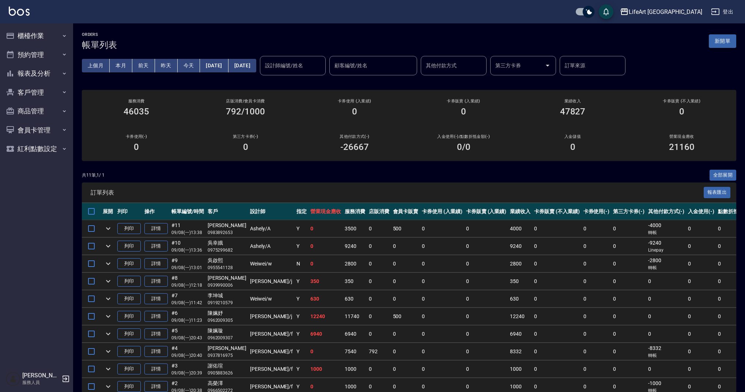
click at [727, 38] on button "新開單" at bounding box center [722, 41] width 27 height 14
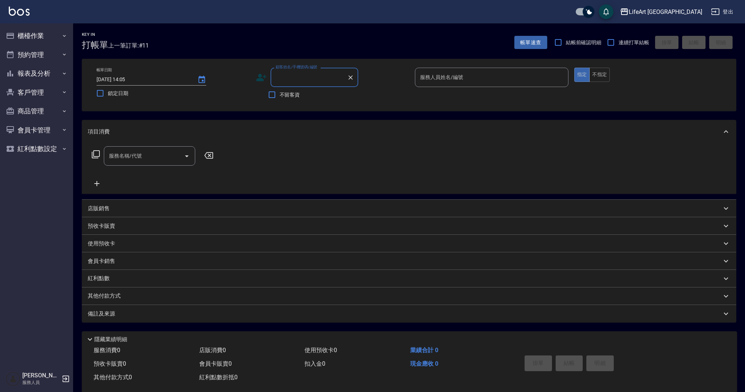
click at [301, 78] on input "顧客姓名/手機號碼/編號" at bounding box center [309, 77] width 70 height 13
type input "c"
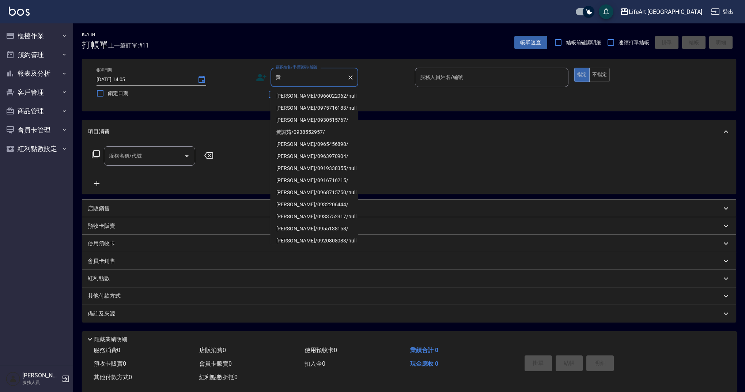
click at [306, 97] on li "黃子容/0966022062/null" at bounding box center [314, 96] width 88 height 12
type input "黃子容/0966022062/null"
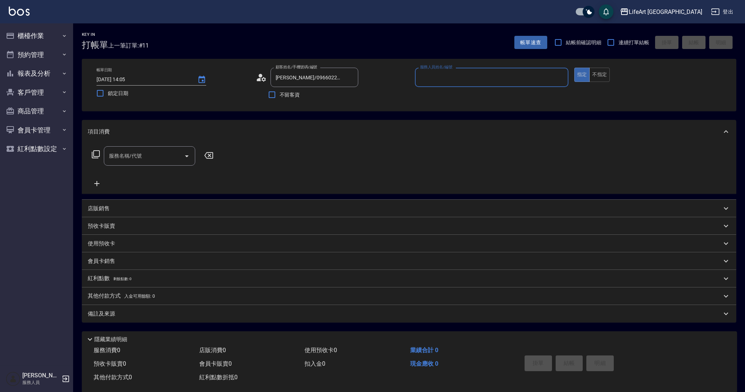
click at [437, 78] on input "服務人員姓名/編號" at bounding box center [491, 77] width 147 height 13
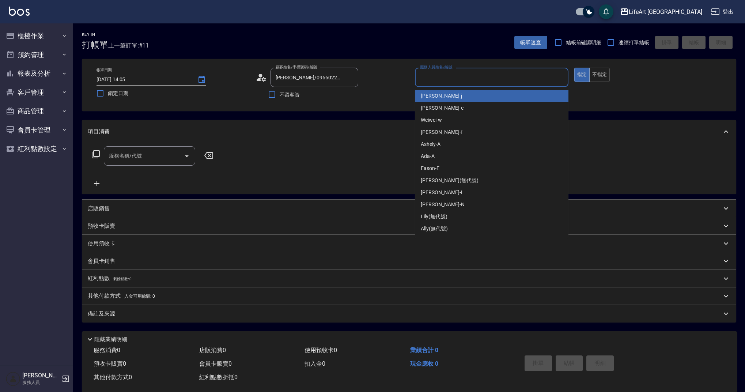
click at [440, 98] on span "Jessica -j" at bounding box center [441, 96] width 41 height 8
type input "Jessica-j"
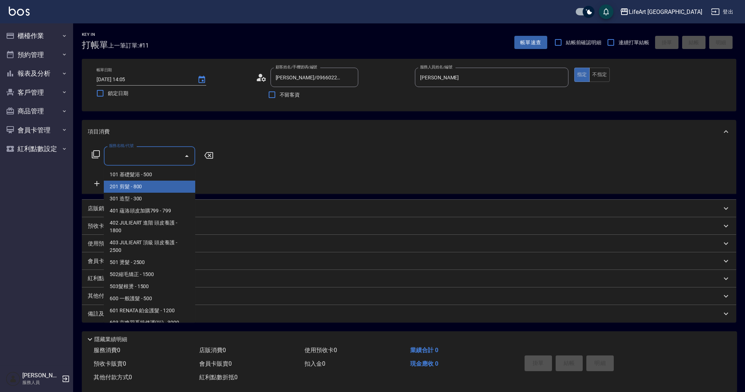
click at [154, 160] on input "服務名稱/代號" at bounding box center [144, 155] width 74 height 13
click at [149, 183] on span "201 剪髮 - 800" at bounding box center [149, 187] width 91 height 12
type input "201 剪髮(201)"
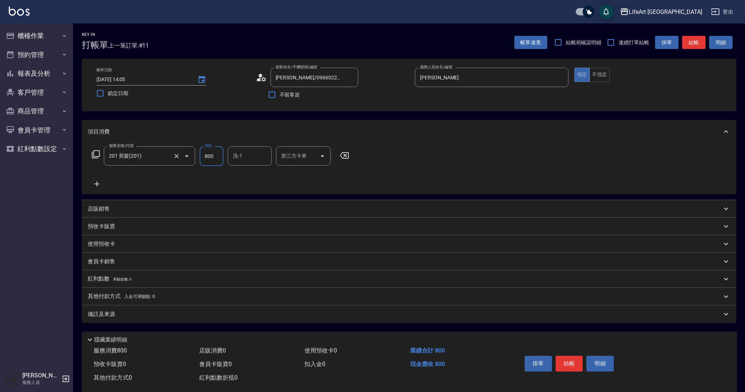
drag, startPoint x: 217, startPoint y: 156, endPoint x: 182, endPoint y: 156, distance: 35.1
click at [182, 156] on div "服務名稱/代號 201 剪髮(201) 服務名稱/代號 價格 800 價格 洗-1 洗-1 第三方卡券 第三方卡券" at bounding box center [221, 156] width 266 height 20
type input "1000"
click at [192, 312] on div "備註及來源" at bounding box center [405, 314] width 634 height 8
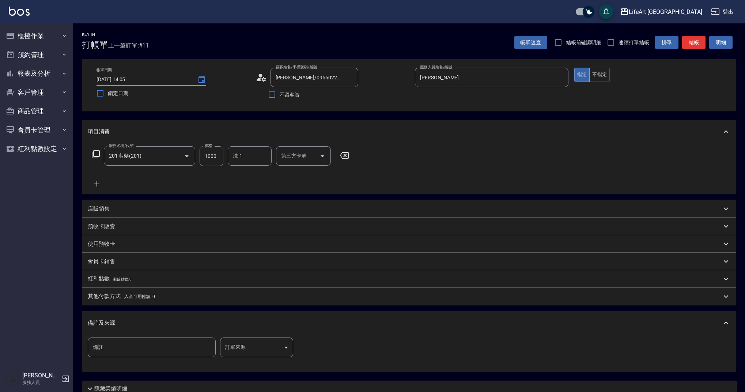
click at [246, 350] on body "LifeArt 蘆洲 登出 櫃檯作業 打帳單 帳單列表 現金收支登錄 高階收支登錄 材料自購登錄 每日結帳 排班表 現場電腦打卡 預約管理 預約管理 單日預約…" at bounding box center [372, 225] width 745 height 451
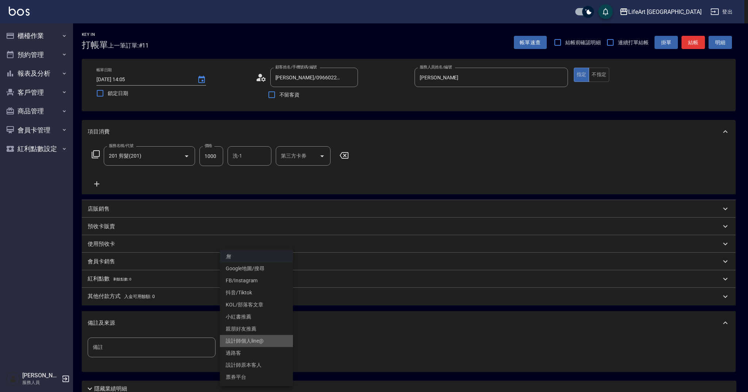
click at [262, 343] on li "設計師個人line@" at bounding box center [256, 341] width 73 height 12
type input "設計師個人line@"
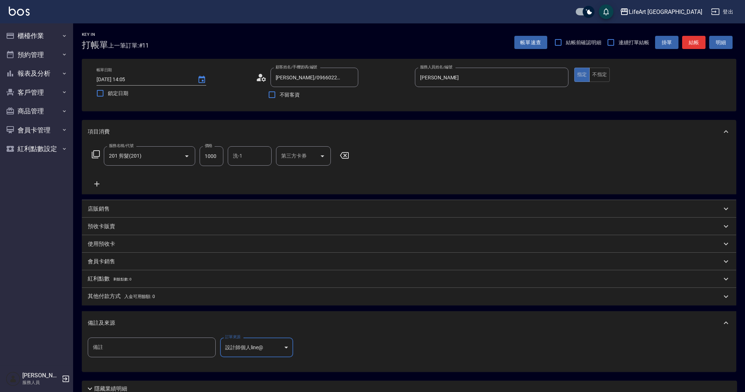
scroll to position [62, 0]
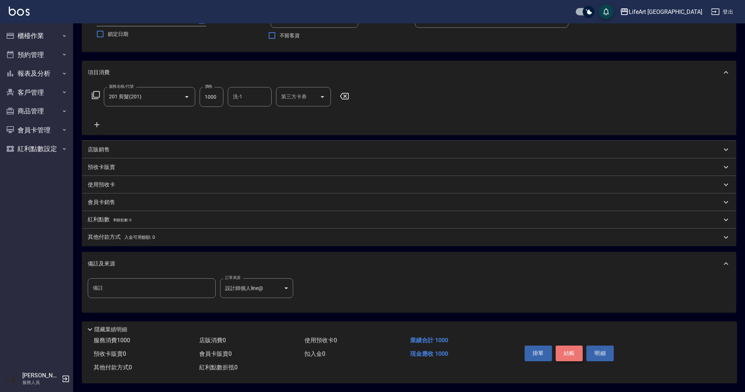
click at [571, 351] on button "結帳" at bounding box center [568, 352] width 27 height 15
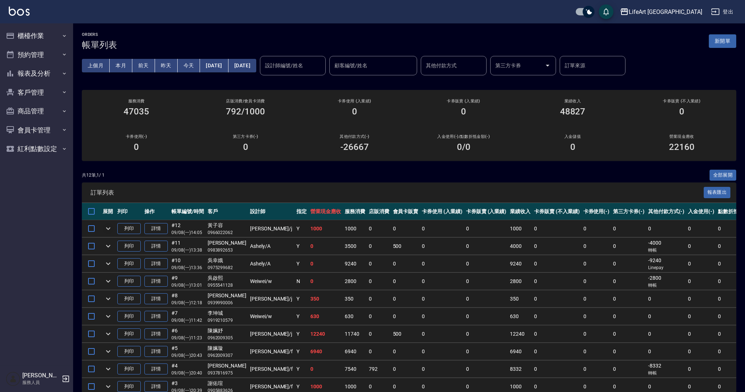
click at [103, 227] on button "expand row" at bounding box center [108, 228] width 11 height 11
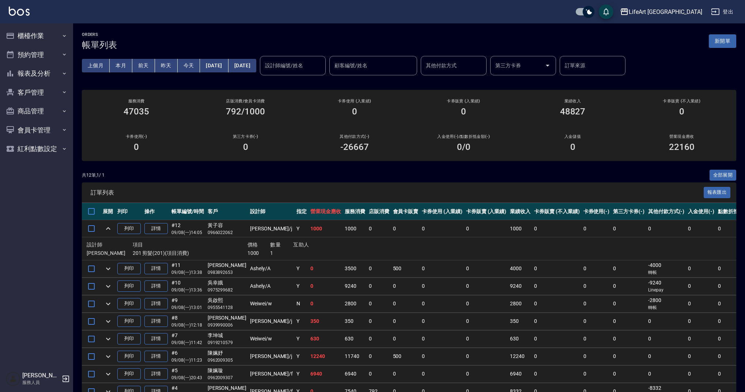
click at [726, 49] on div "ORDERS 帳單列表 新開單" at bounding box center [409, 41] width 654 height 18
click at [741, 42] on div "ORDERS 帳單列表 新開單 上個月 本月 前天 昨天 今天 2025/09/08 2025/09/08 設計師編號/姓名 設計師編號/姓名 顧客編號/姓名…" at bounding box center [409, 252] width 672 height 458
click at [730, 43] on button "新開單" at bounding box center [722, 41] width 27 height 14
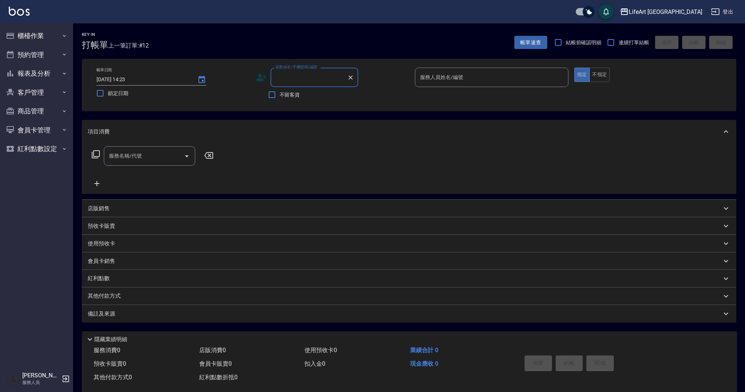
click at [303, 71] on input "顧客姓名/手機號碼/編號" at bounding box center [309, 77] width 70 height 13
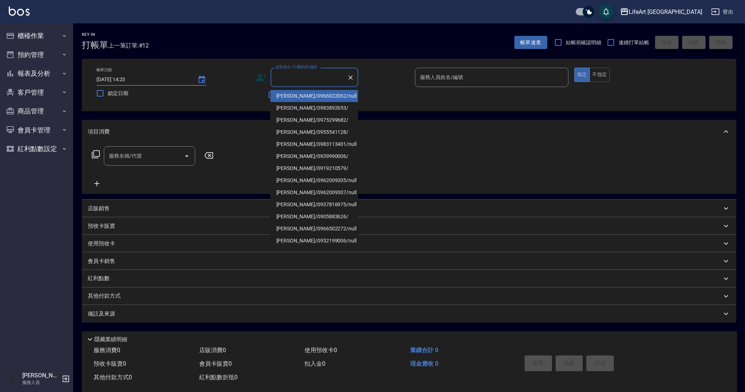
click at [323, 92] on li "黃子容/0966022062/null" at bounding box center [314, 96] width 88 height 12
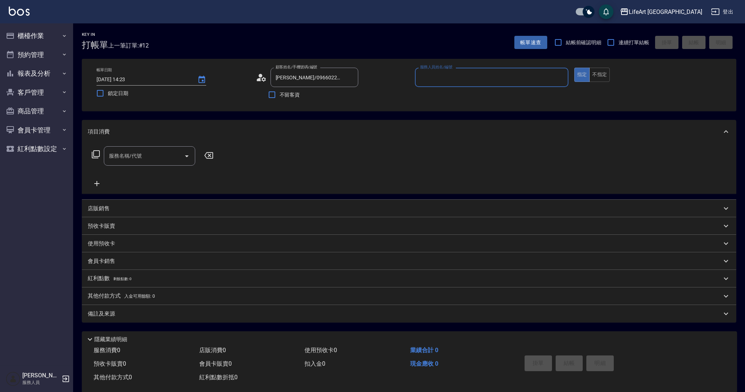
type input "黃子容/0966022062/null"
click at [262, 77] on icon at bounding box center [261, 77] width 11 height 11
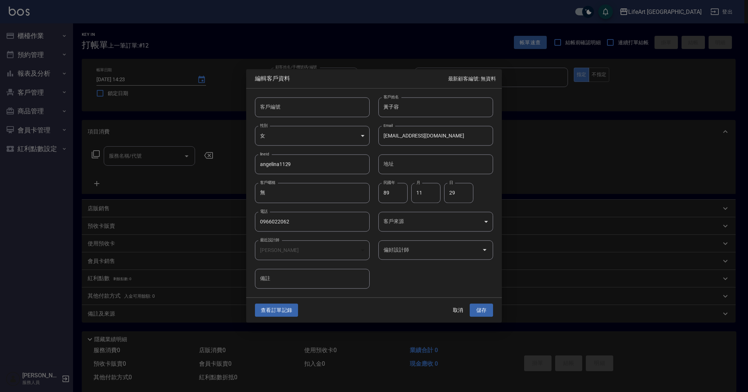
click at [425, 283] on div "客戶編號 客戶編號 客戶姓名 黃子容 客戶姓名 性別 女 FEMALE 性別 Email tzujung1129@gmail.com Email lineId…" at bounding box center [369, 188] width 247 height 200
click at [459, 310] on button "取消" at bounding box center [458, 310] width 23 height 14
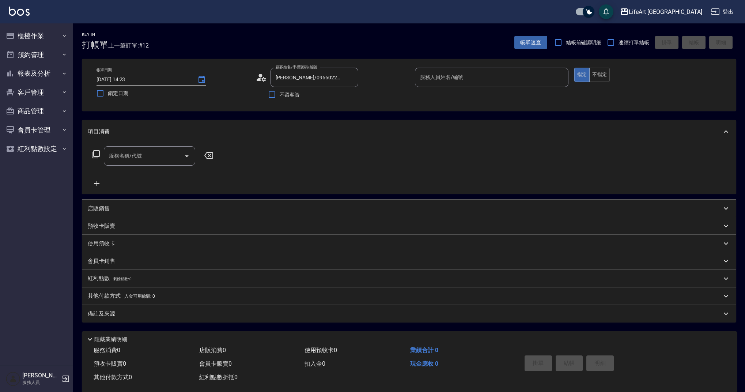
click at [454, 161] on div "服務名稱/代號 服務名稱/代號" at bounding box center [409, 168] width 654 height 50
